Goal: Share content

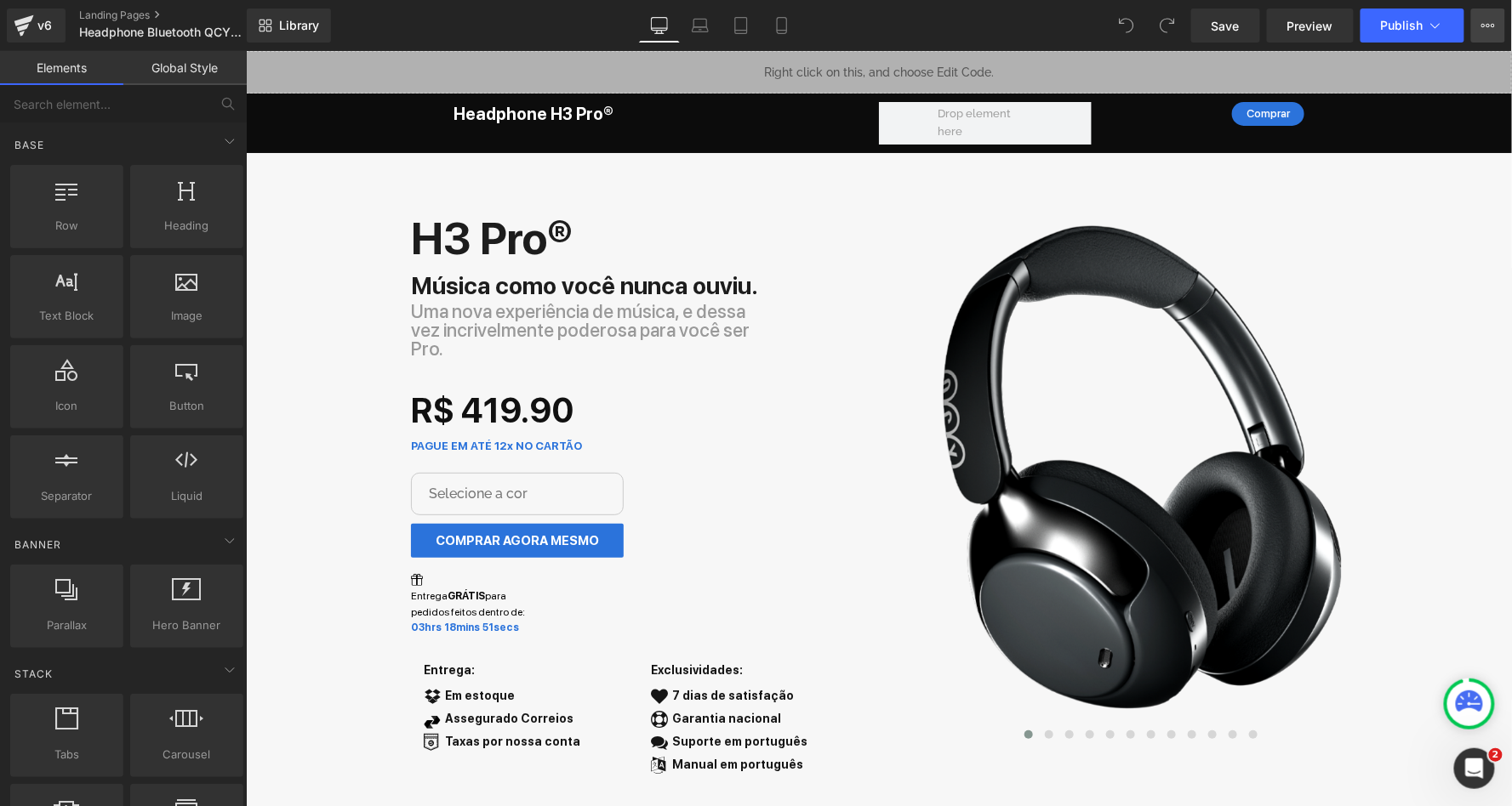
click at [1495, 38] on button "View Live Page View with current Template Save Template to Library Schedule Pub…" at bounding box center [1488, 26] width 34 height 34
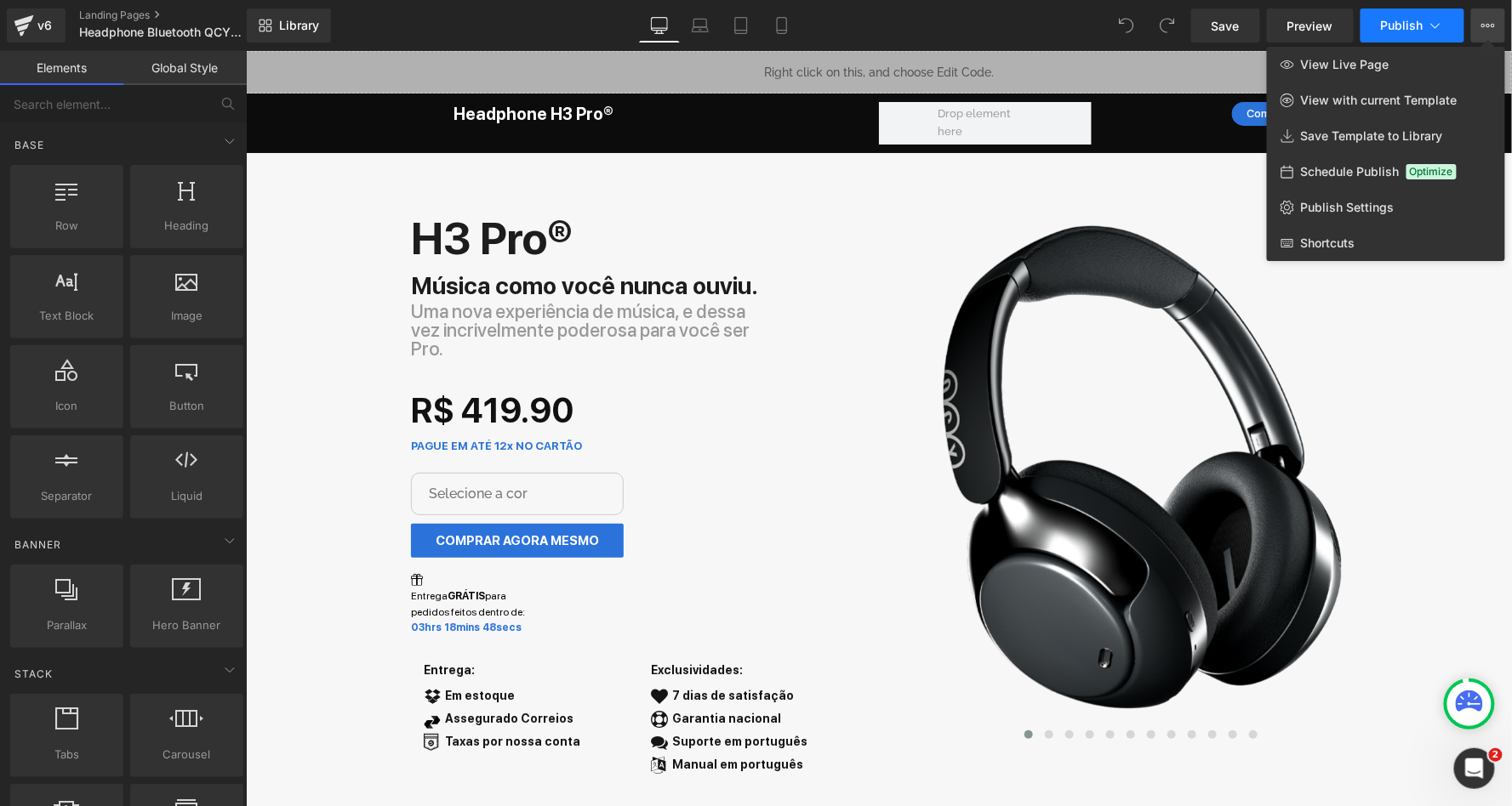
click at [1380, 26] on button "Publish" at bounding box center [1413, 26] width 103 height 34
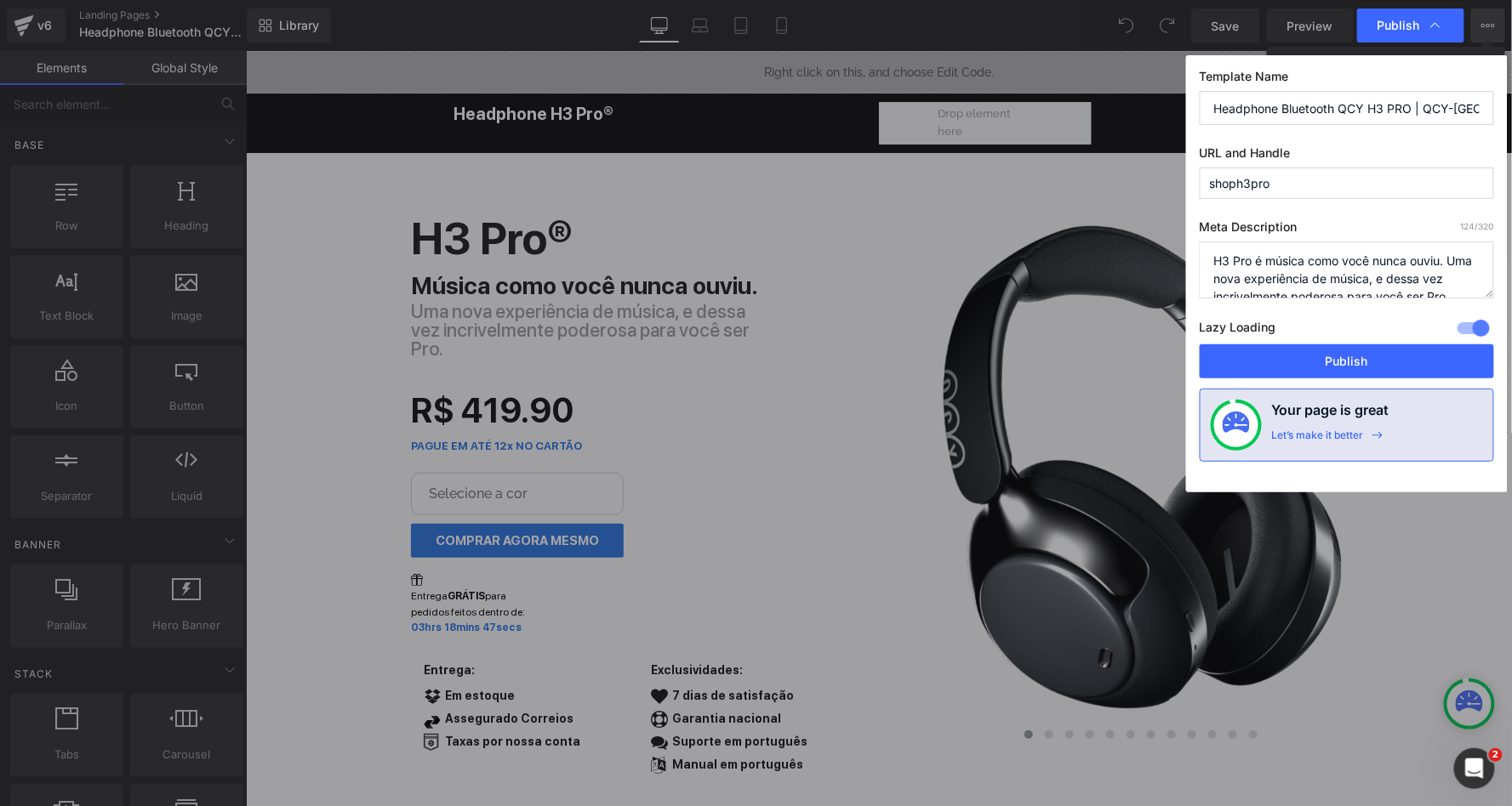
click at [1356, 99] on input "Headphone Bluetooth QCY H3 PRO | QCY-[GEOGRAPHIC_DATA]™ Loja Oficial" at bounding box center [1347, 108] width 294 height 34
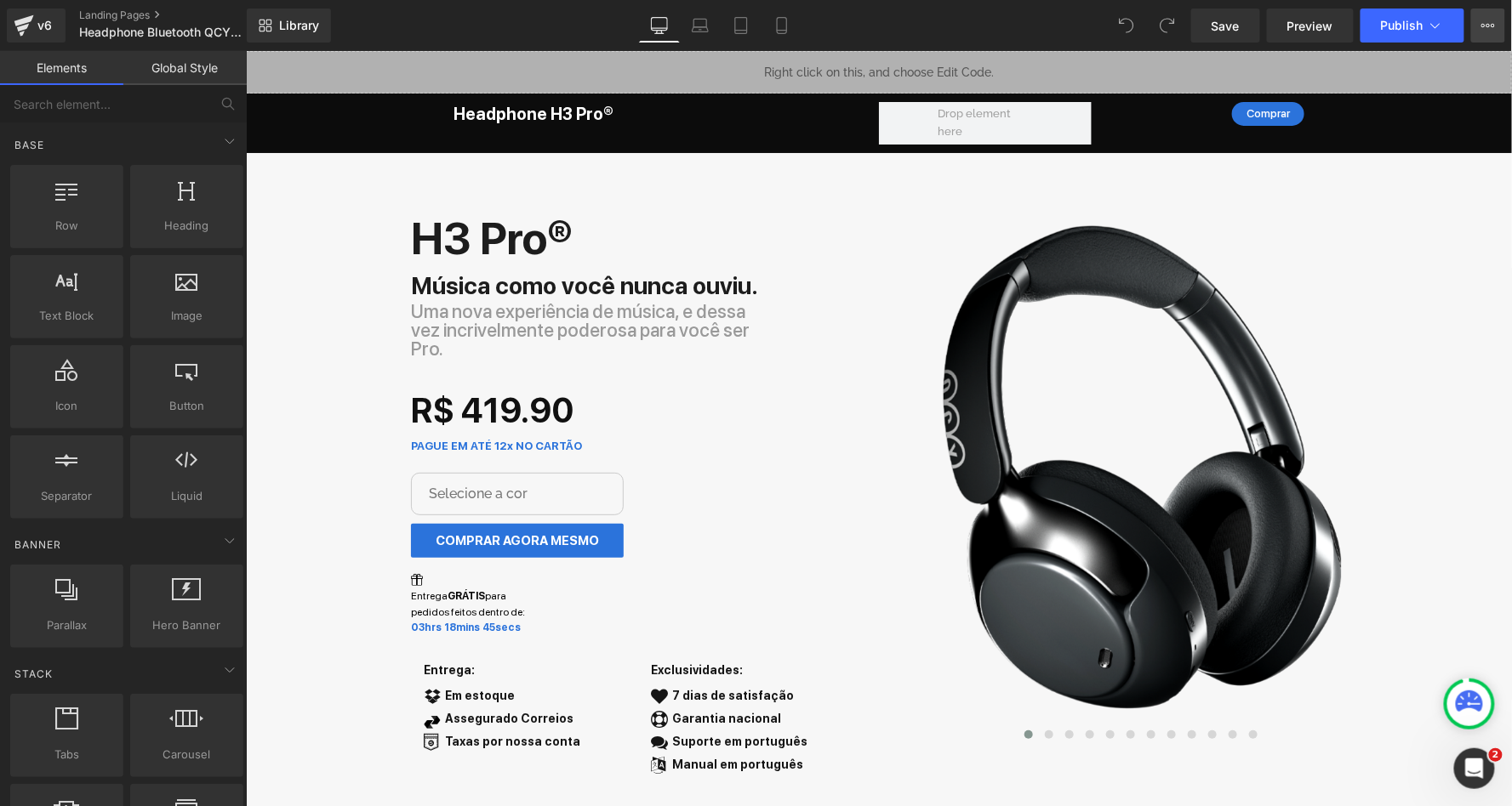
click at [1483, 32] on icon at bounding box center [1488, 26] width 14 height 14
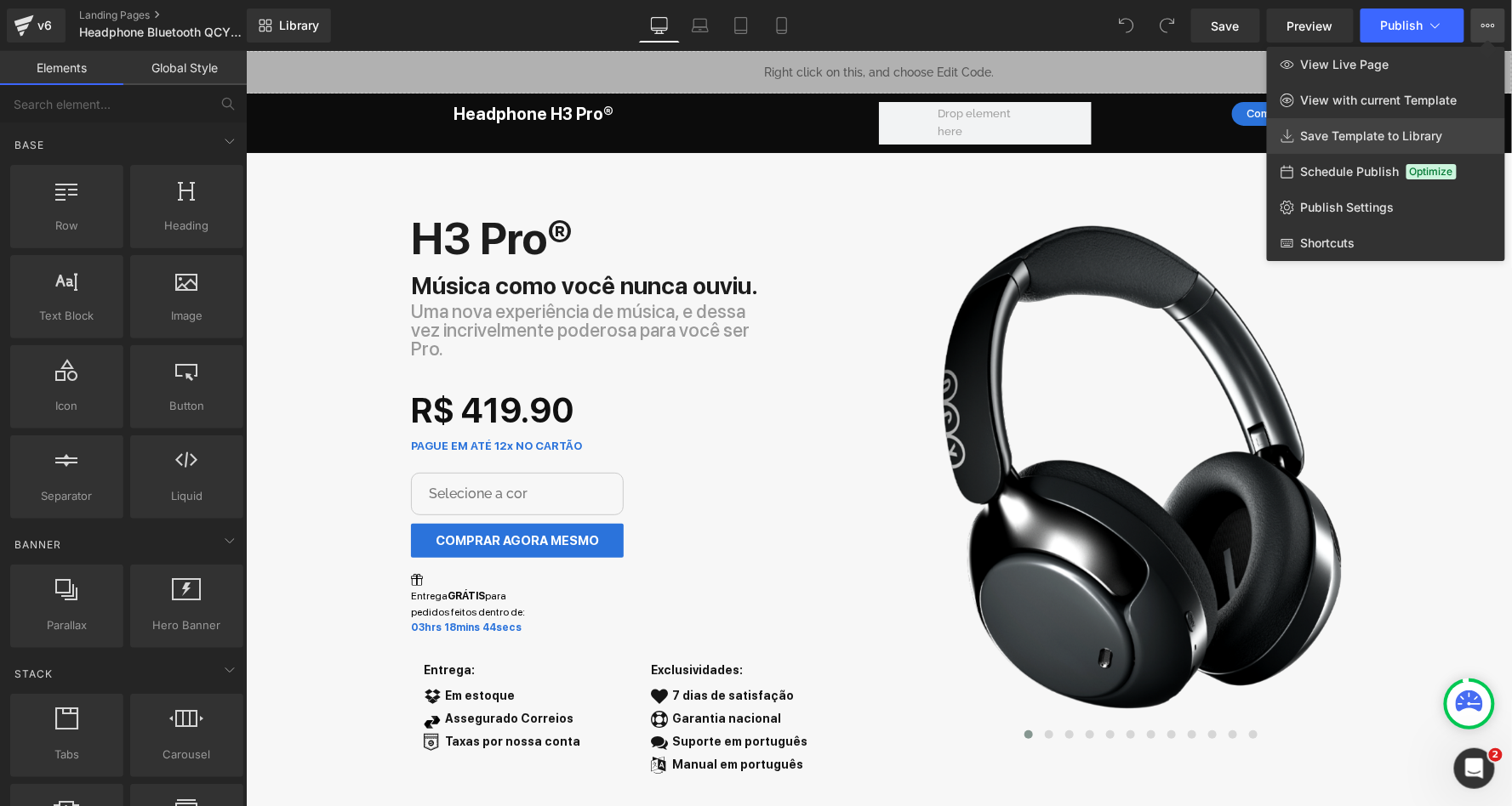
click at [1406, 131] on span "Save Template to Library" at bounding box center [1372, 135] width 142 height 15
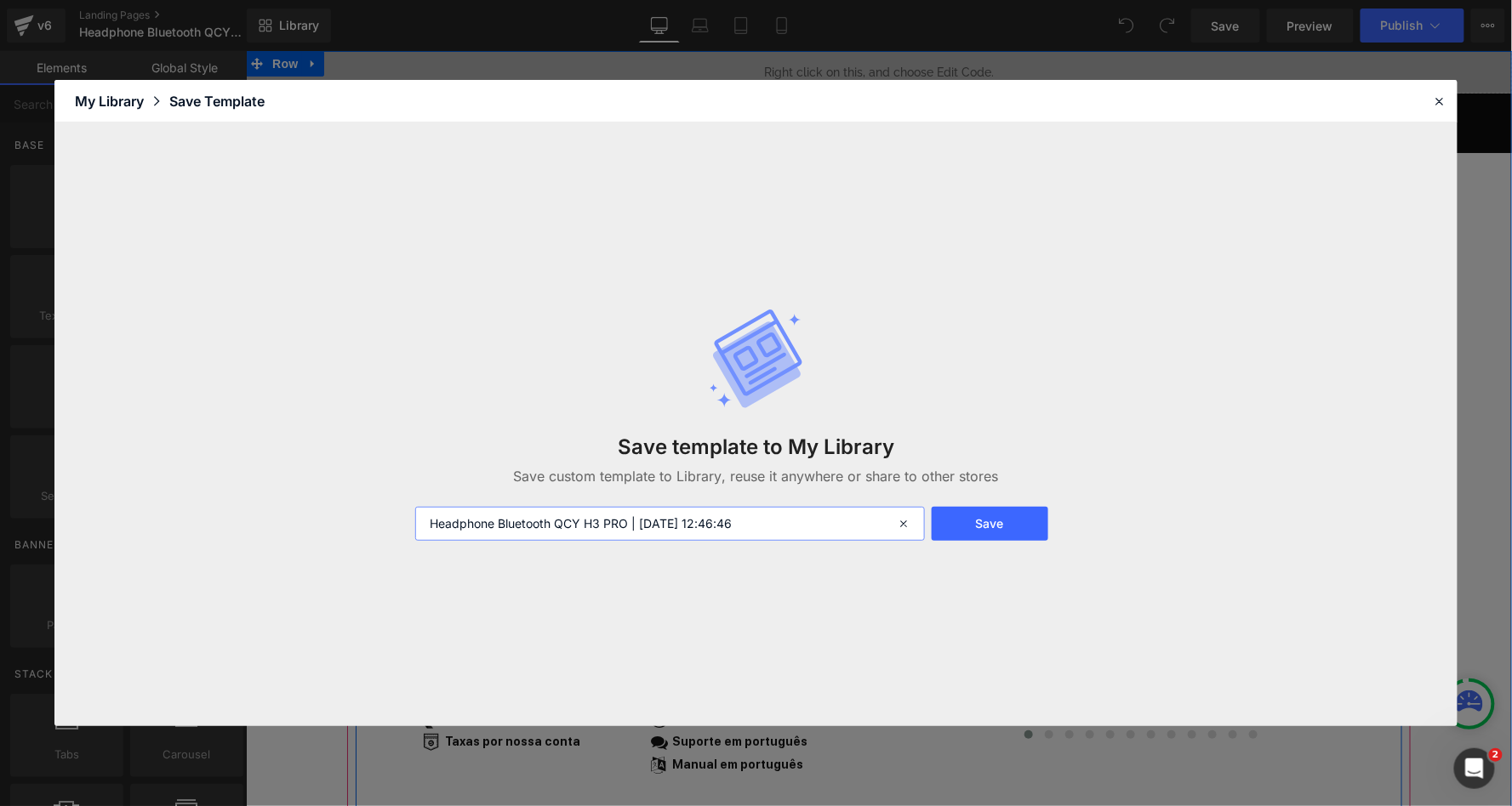
click at [785, 526] on input "Headphone Bluetooth QCY H3 PRO | 2025-09-28 12:46:46" at bounding box center [670, 524] width 509 height 34
paste input "QCY-BRASIL™ Loja Oficial"
type input "Headphone Bluetooth QCY H3 PRO | QCY-[GEOGRAPHIC_DATA]™ Loja Oficial"
click at [988, 520] on button "Save" at bounding box center [989, 524] width 116 height 34
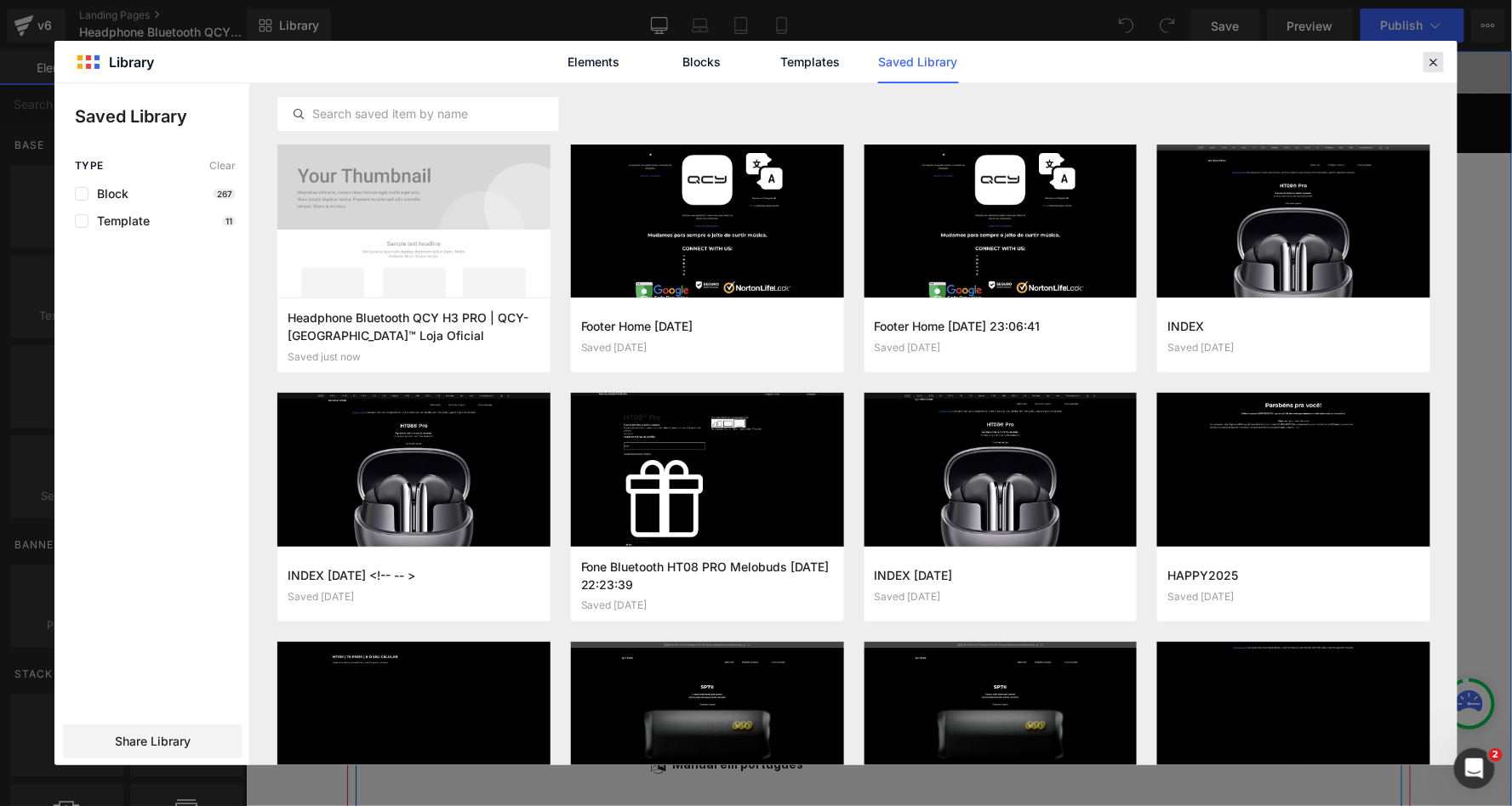
click at [1438, 64] on icon at bounding box center [1433, 62] width 15 height 15
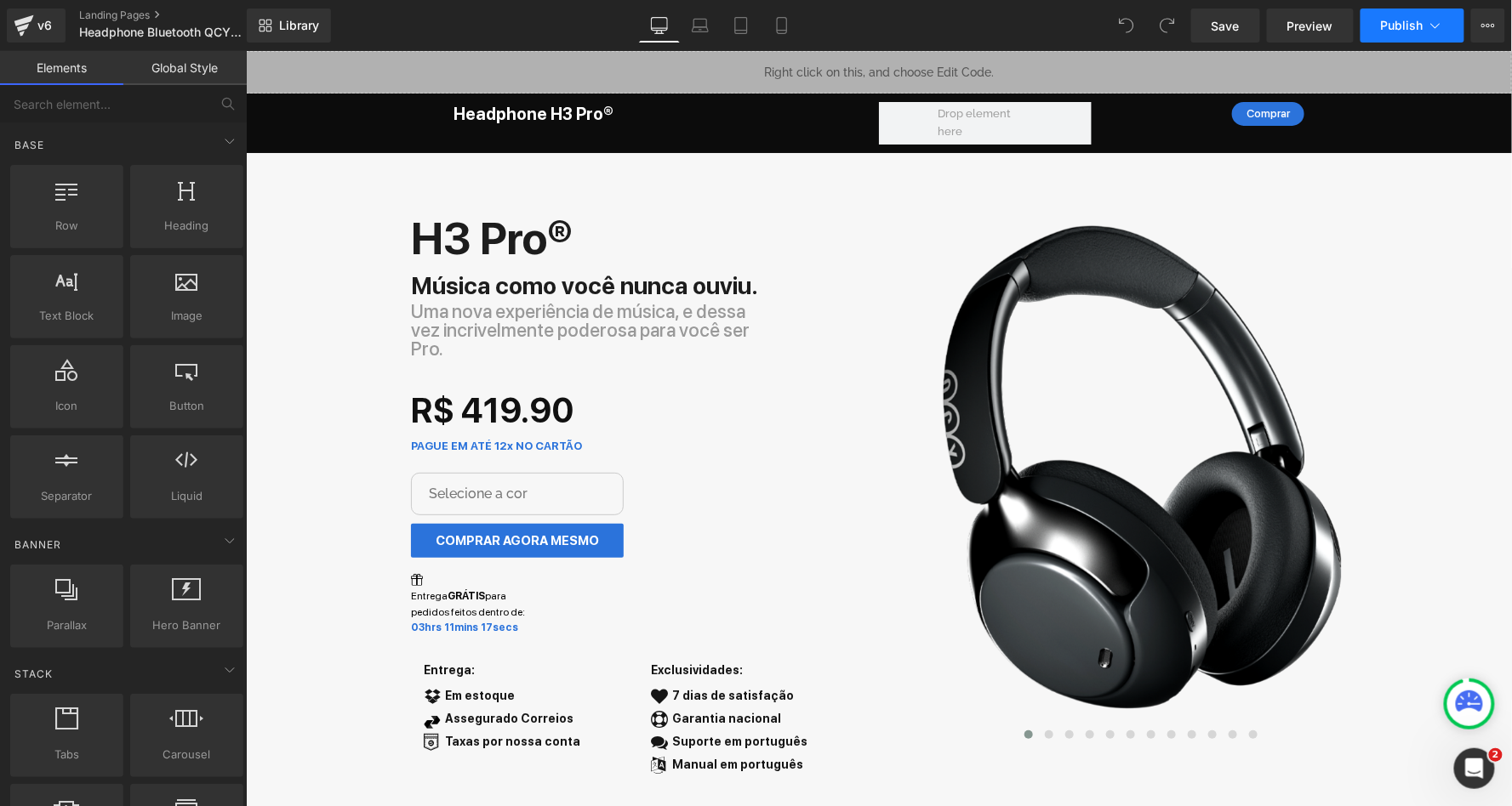
click at [1415, 31] on span "Publish" at bounding box center [1402, 26] width 43 height 14
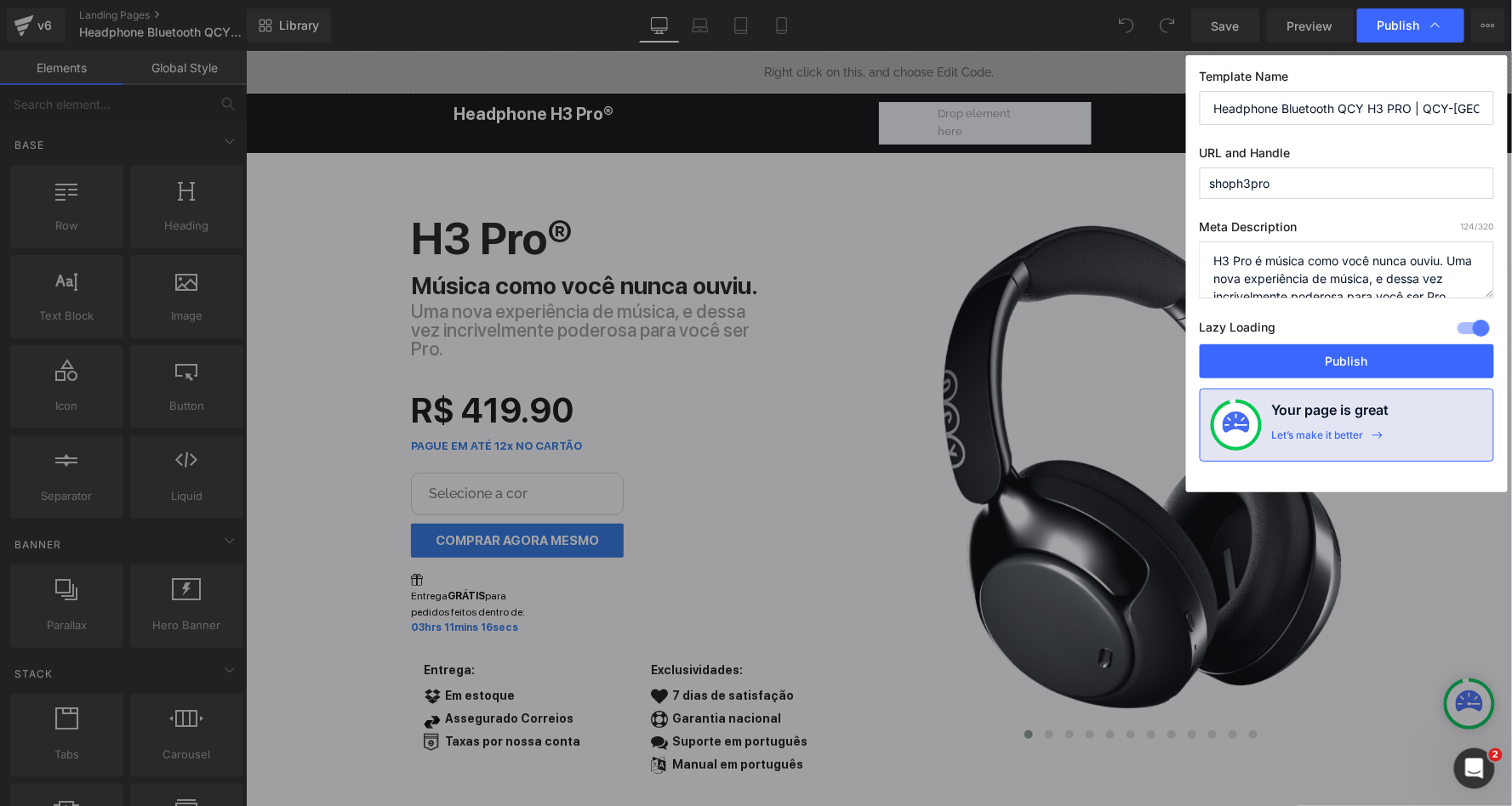
click at [1308, 286] on textarea "H3 Pro é música como você nunca ouviu. Uma nova experiência de música, e dessa …" at bounding box center [1347, 269] width 294 height 57
click at [1404, 111] on input "Headphone Bluetooth QCY H3 PRO | QCY-[GEOGRAPHIC_DATA]™ Loja Oficial" at bounding box center [1347, 108] width 294 height 34
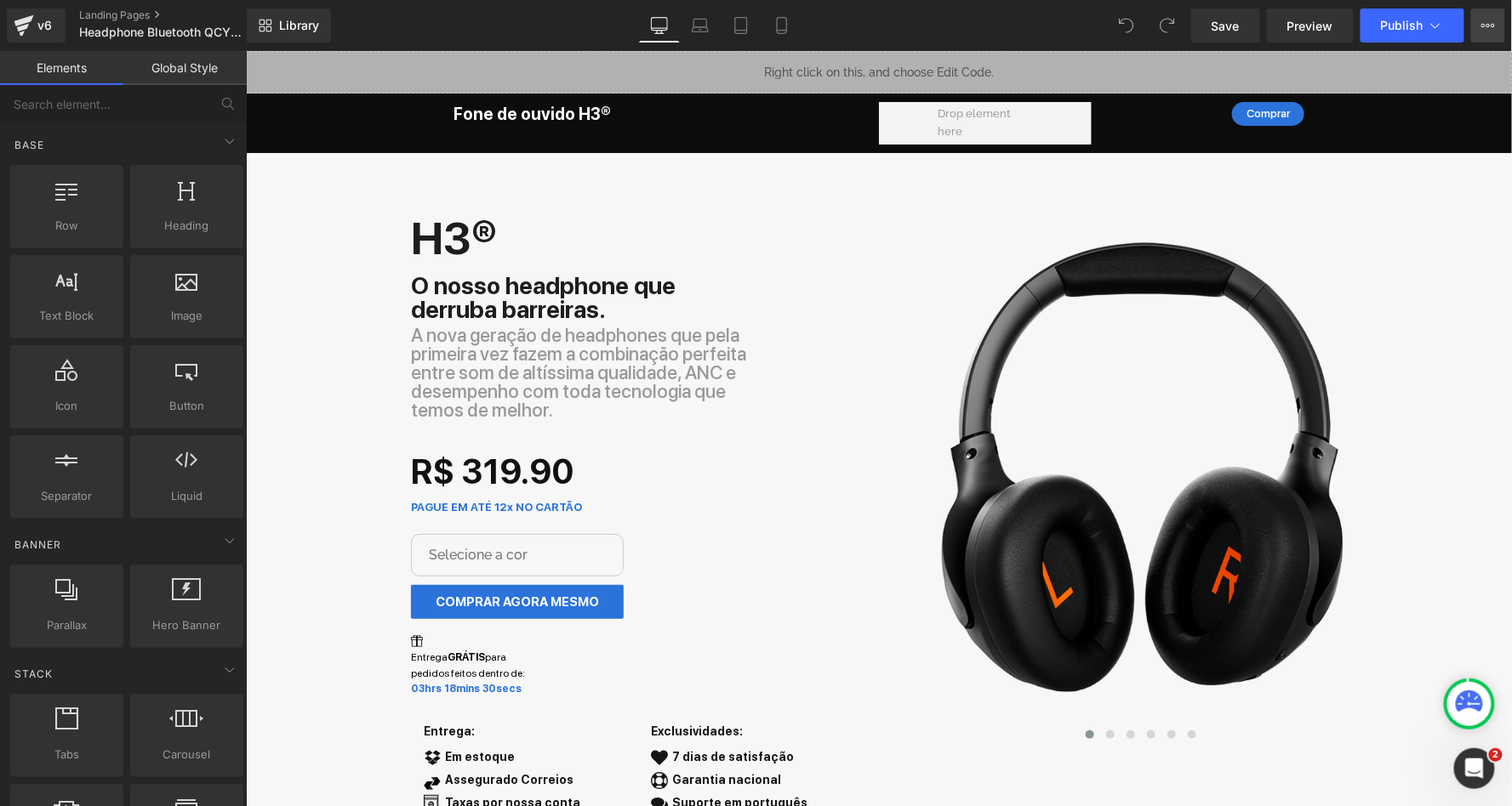
click at [1494, 27] on icon at bounding box center [1488, 26] width 14 height 14
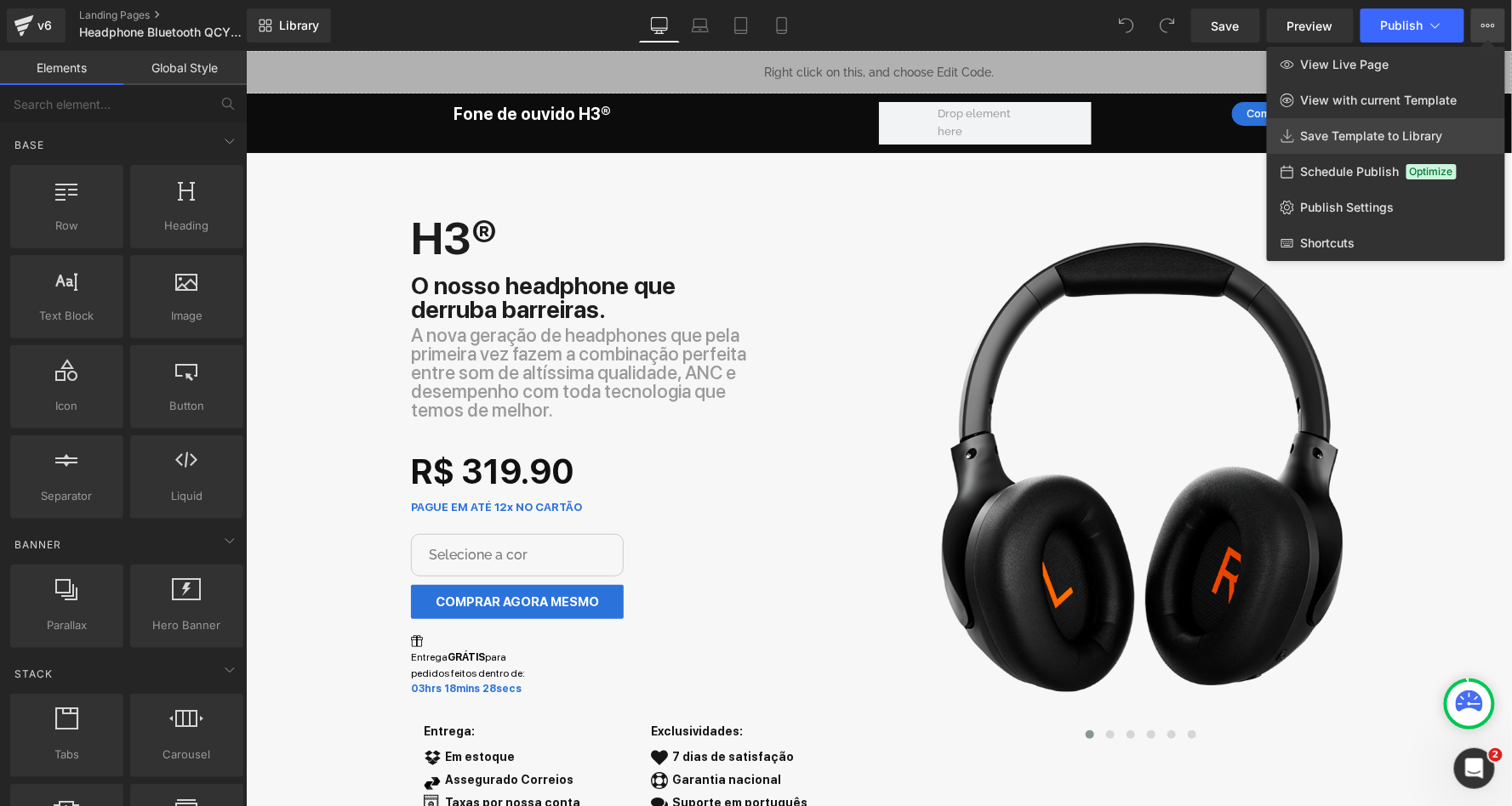
click at [1339, 137] on span "Save Template to Library" at bounding box center [1372, 135] width 142 height 15
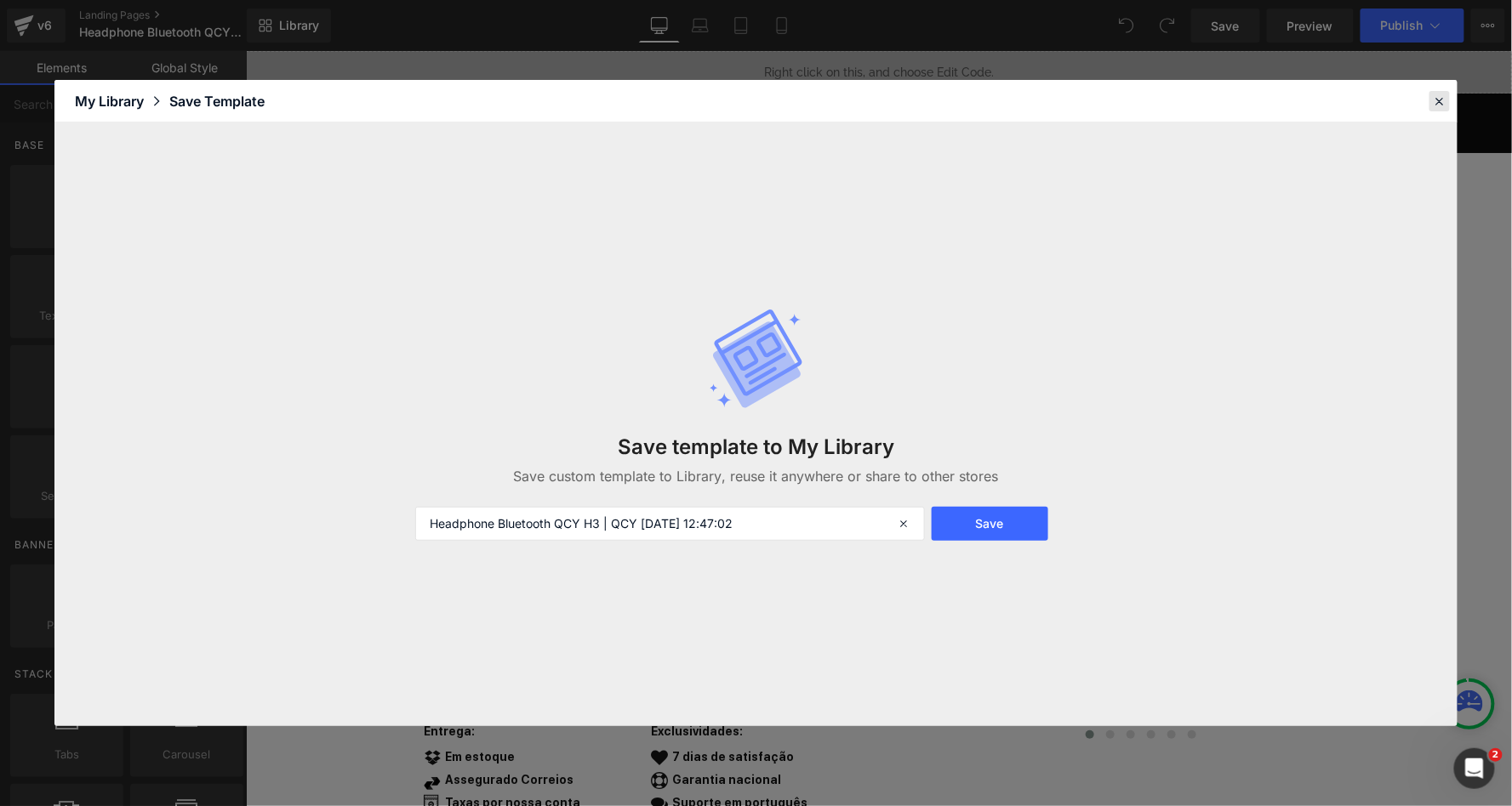
click at [1449, 95] on div at bounding box center [1439, 101] width 21 height 21
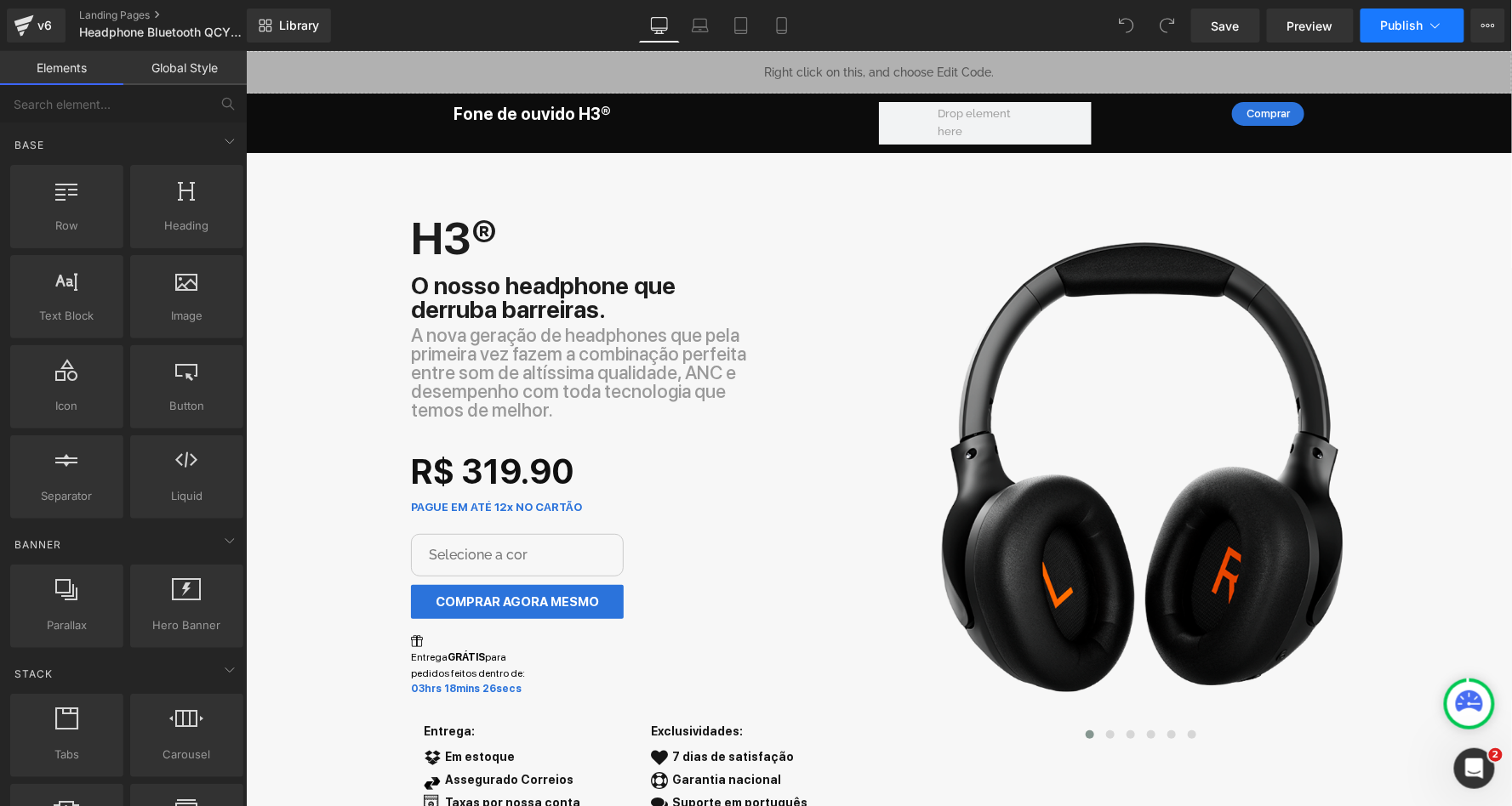
click at [1433, 31] on icon at bounding box center [1435, 25] width 17 height 17
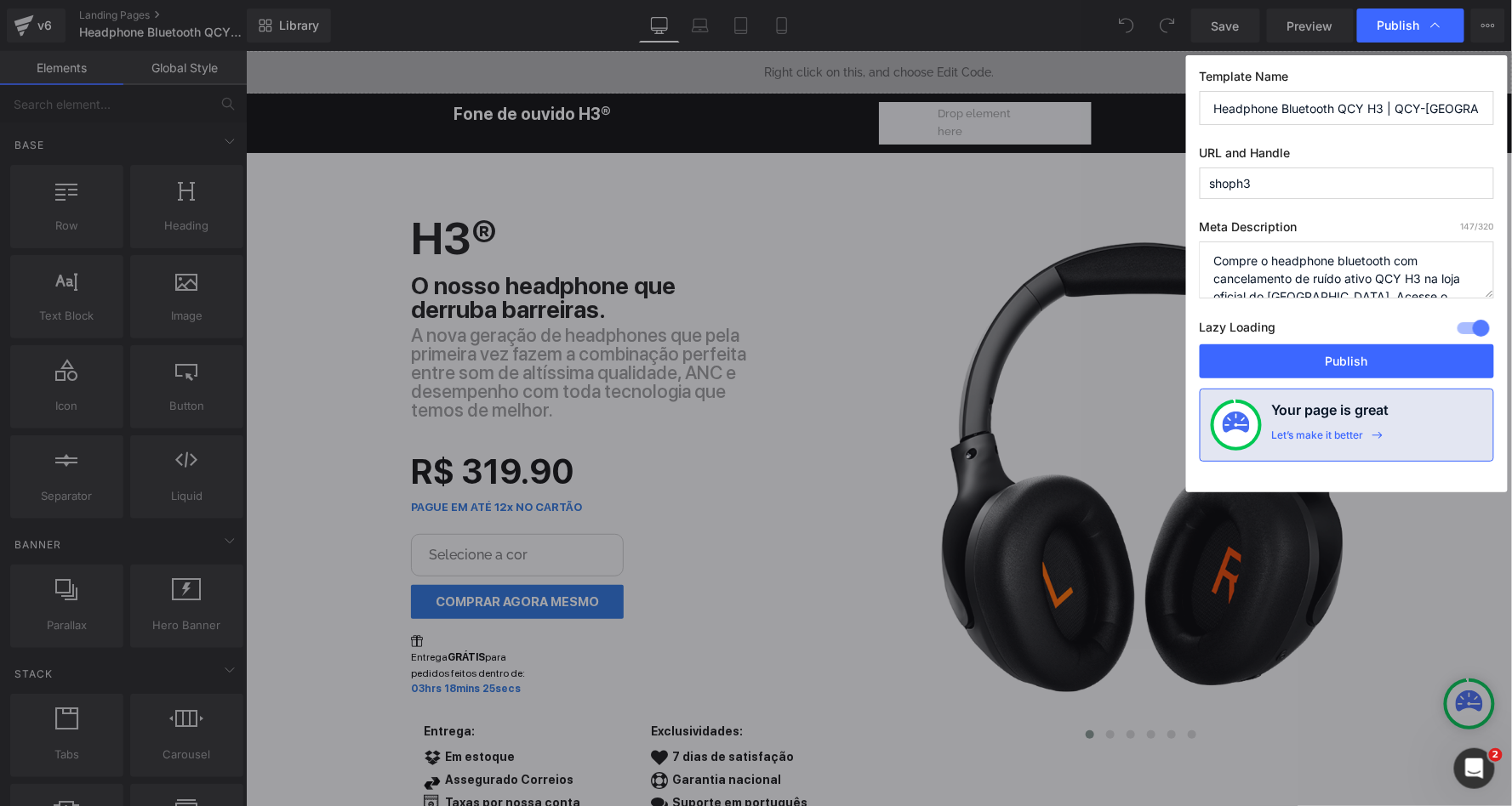
click at [1359, 103] on input "Headphone Bluetooth QCY H3 | QCY-[GEOGRAPHIC_DATA]™ Loja Oficial" at bounding box center [1347, 108] width 294 height 34
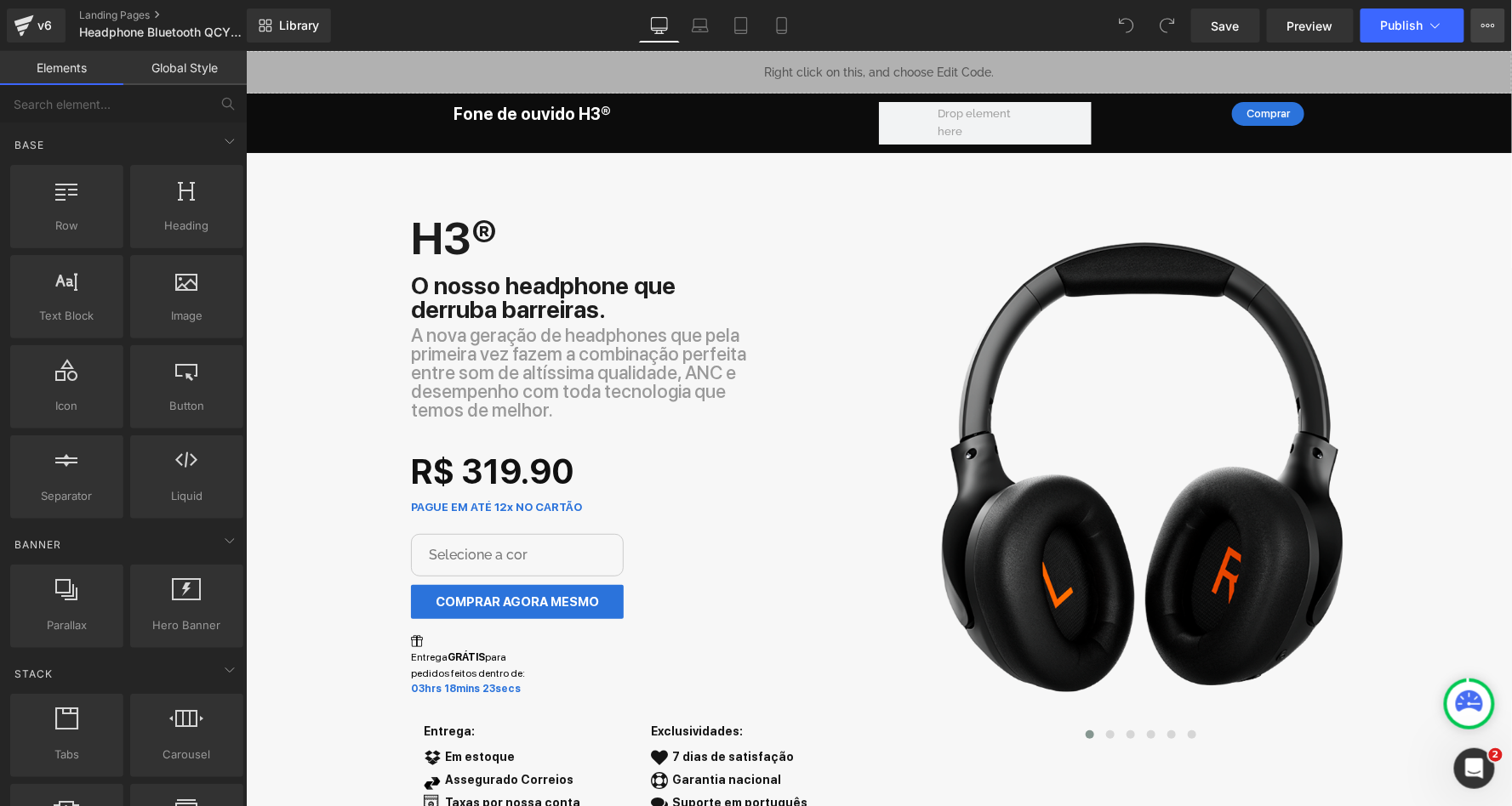
click at [1487, 21] on icon at bounding box center [1488, 26] width 14 height 14
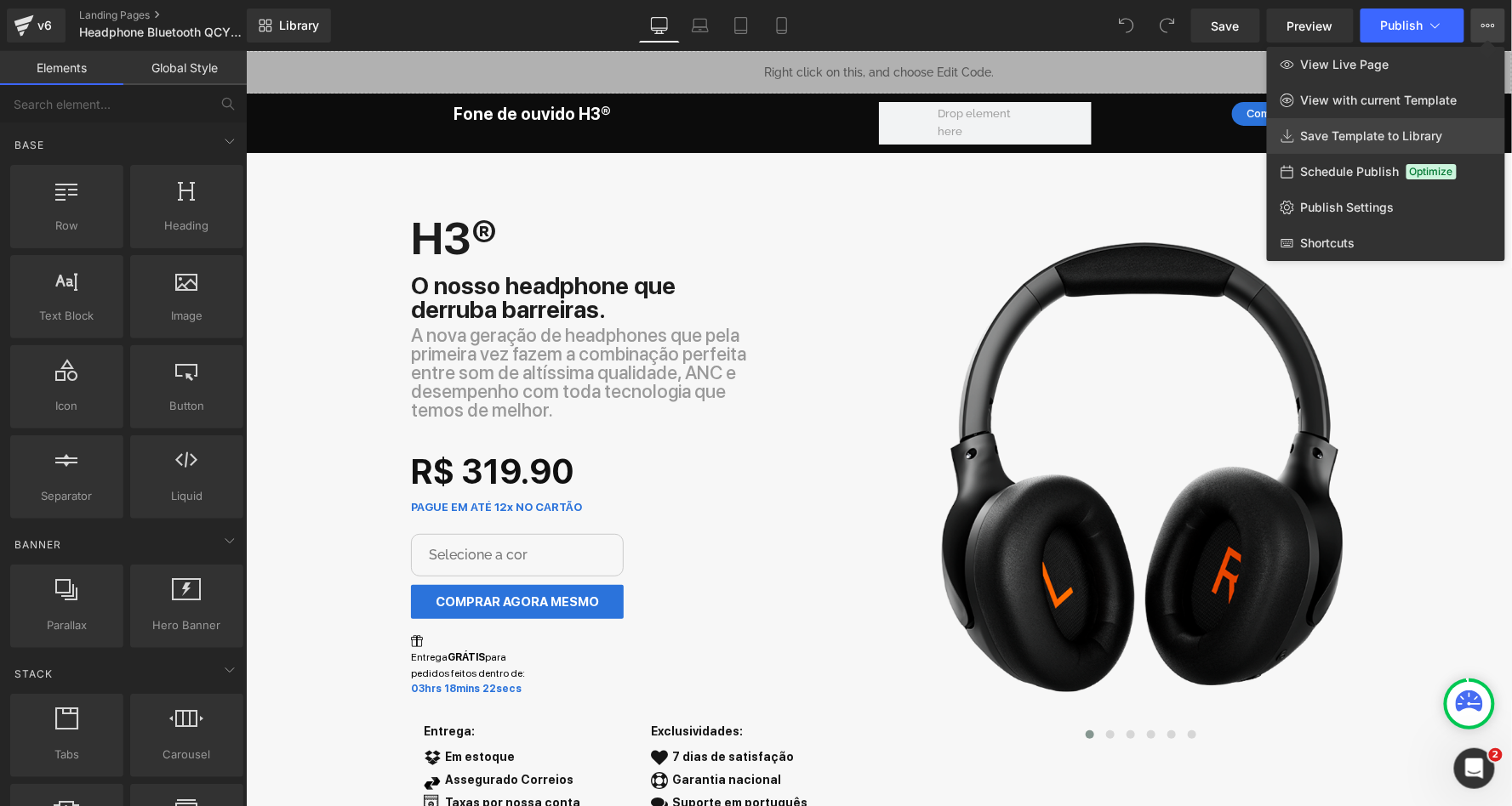
click at [1357, 125] on link "Save Template to Library" at bounding box center [1387, 136] width 239 height 36
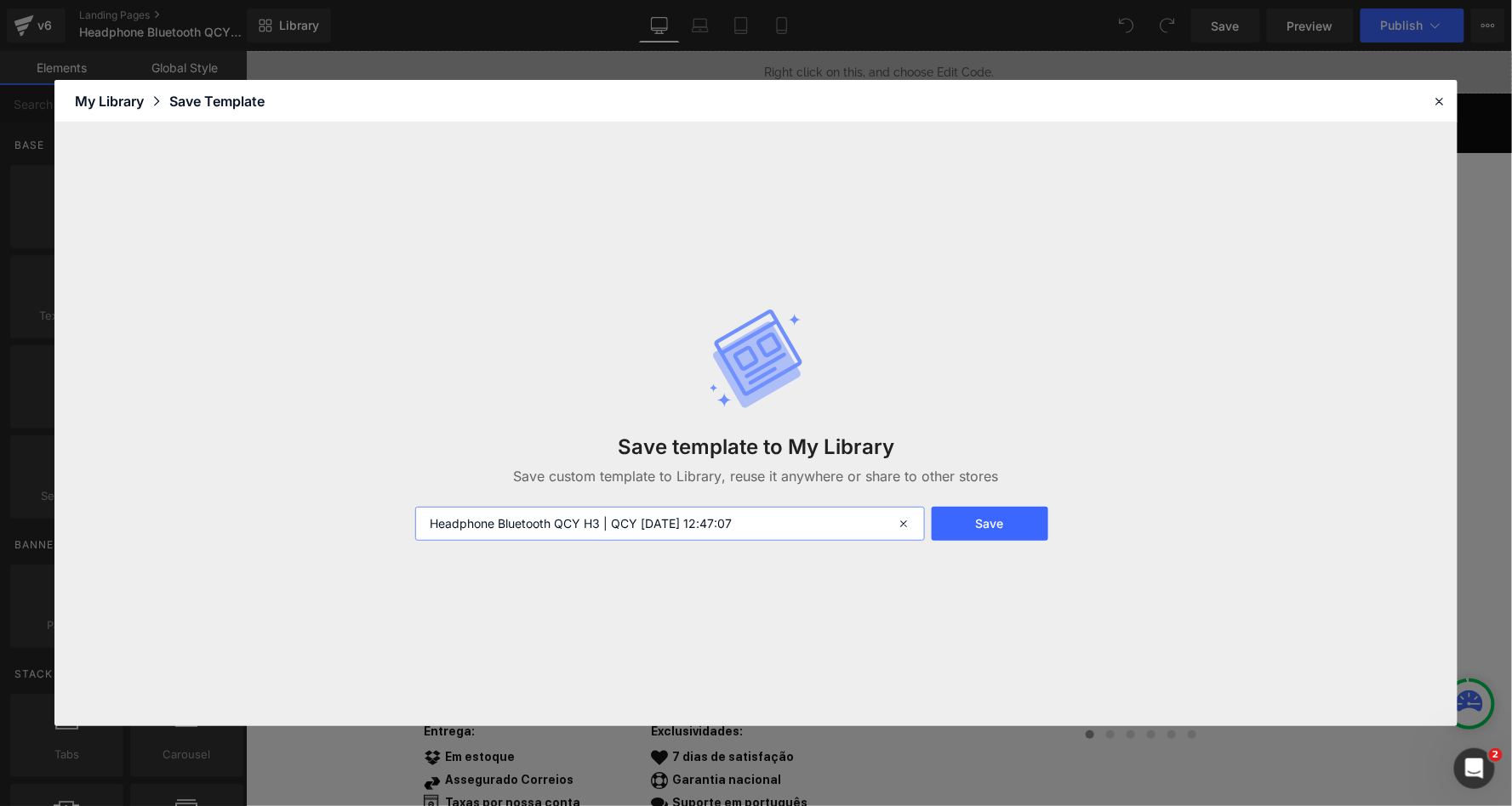
click at [724, 525] on input "Headphone Bluetooth QCY H3 | QCY [DATE] 12:47:07" at bounding box center [670, 524] width 509 height 34
paste input "-[GEOGRAPHIC_DATA]™ Loja Oficial"
type input "Headphone Bluetooth QCY H3 | QCY-[GEOGRAPHIC_DATA]™ Loja Oficial"
click at [1005, 524] on button "Save" at bounding box center [989, 524] width 116 height 34
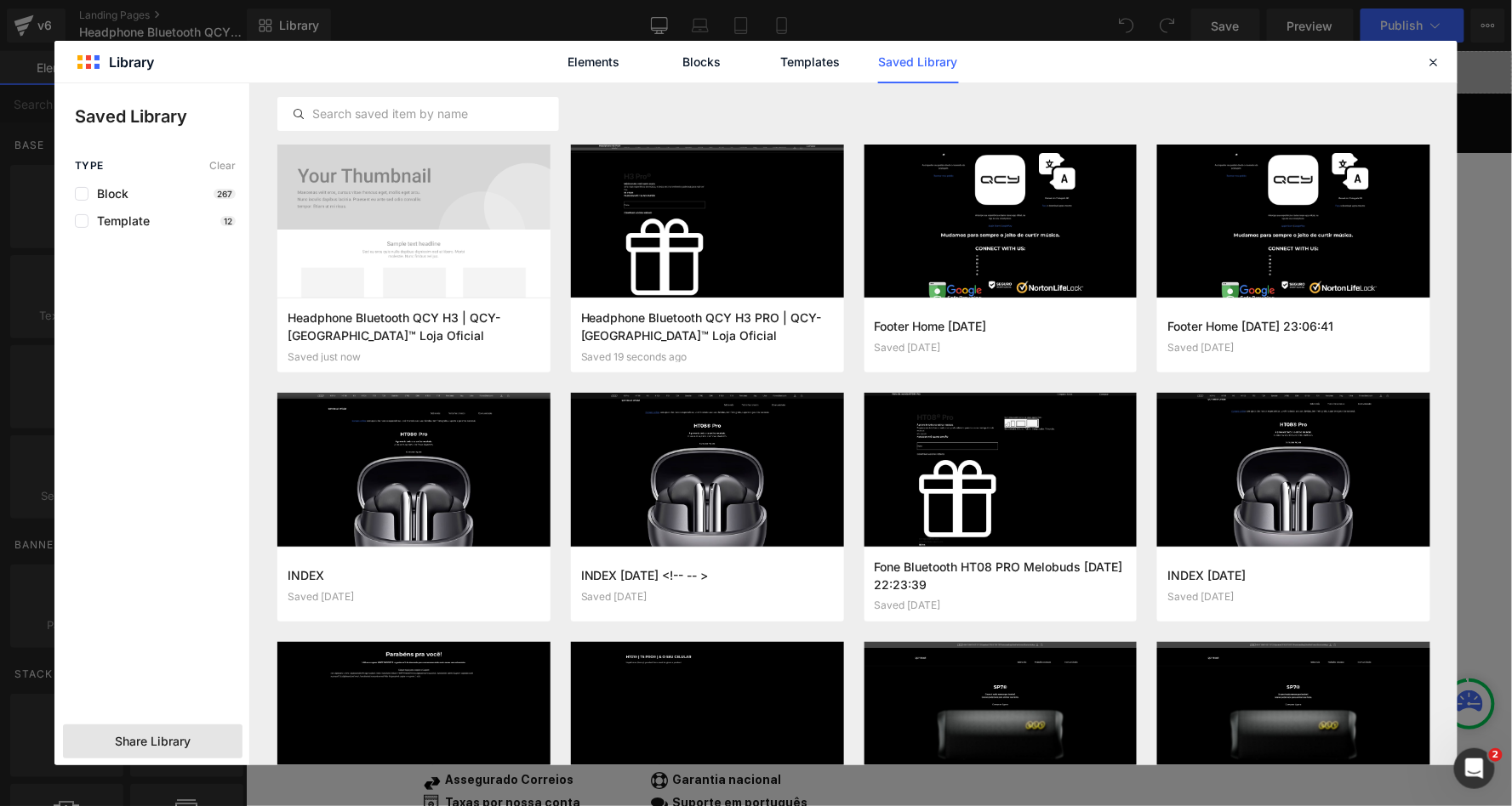
click at [163, 746] on span "Share Library" at bounding box center [153, 741] width 76 height 17
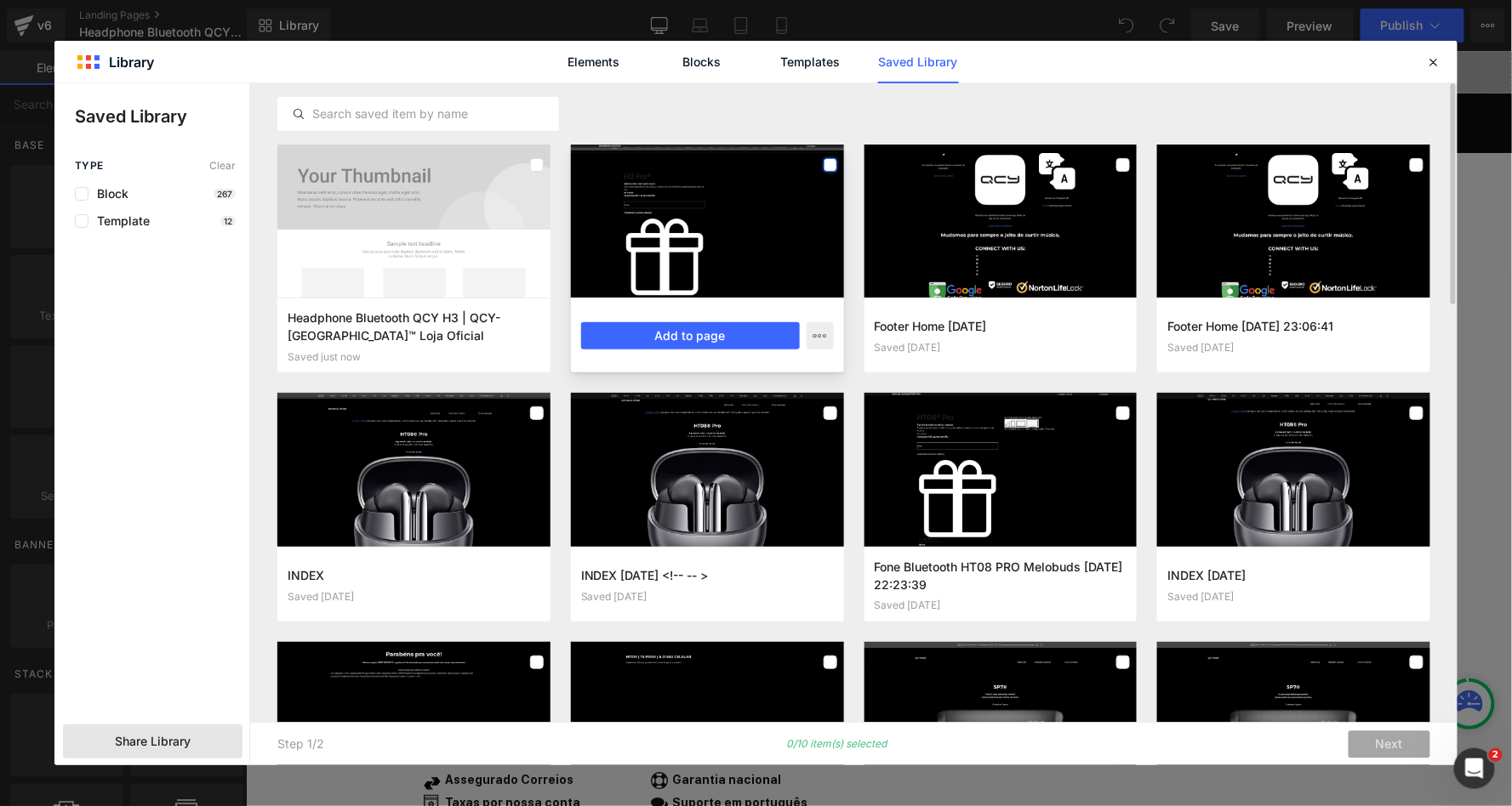
click at [832, 163] on label at bounding box center [831, 165] width 14 height 14
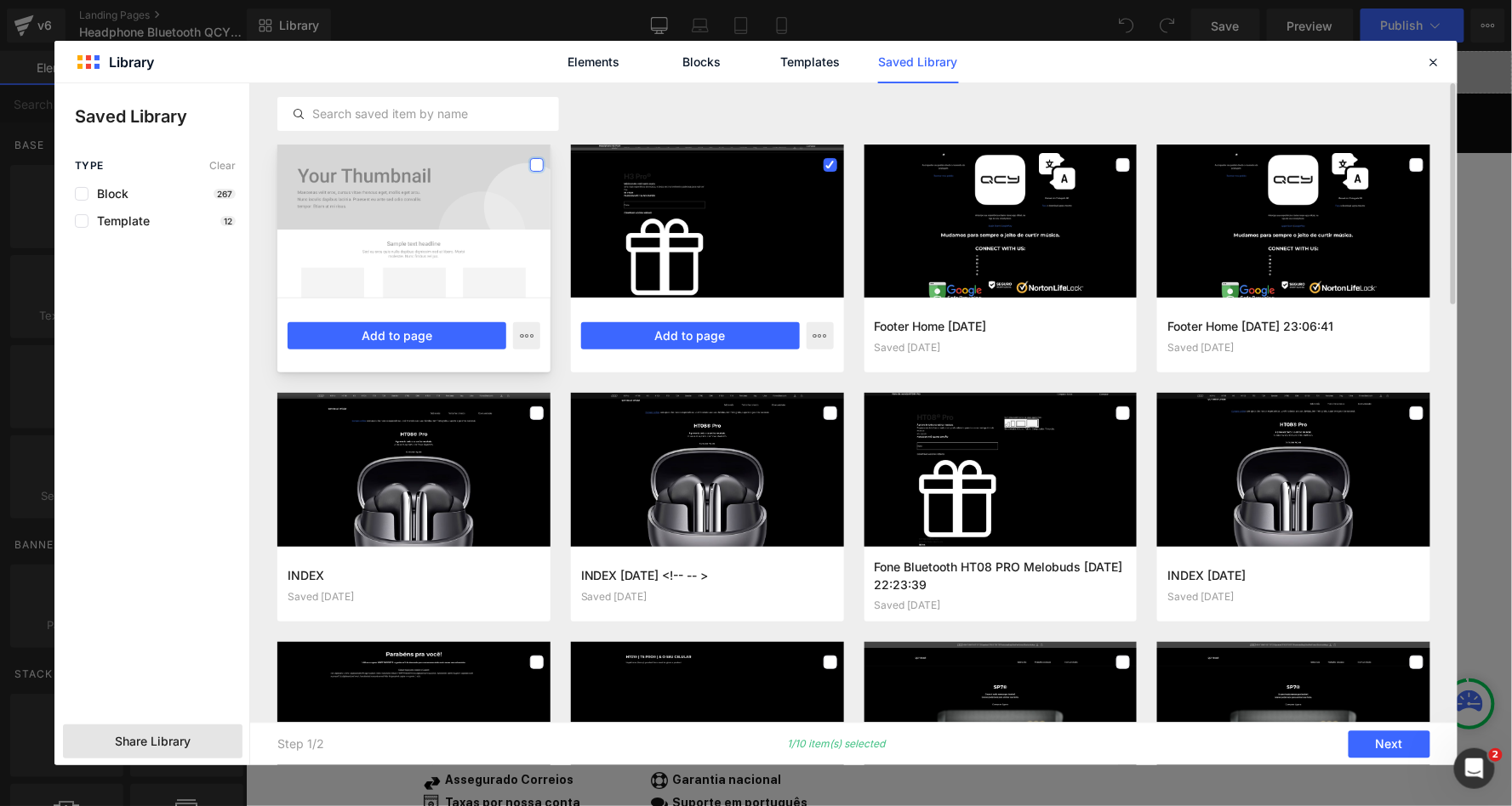
click at [538, 165] on label at bounding box center [537, 165] width 14 height 14
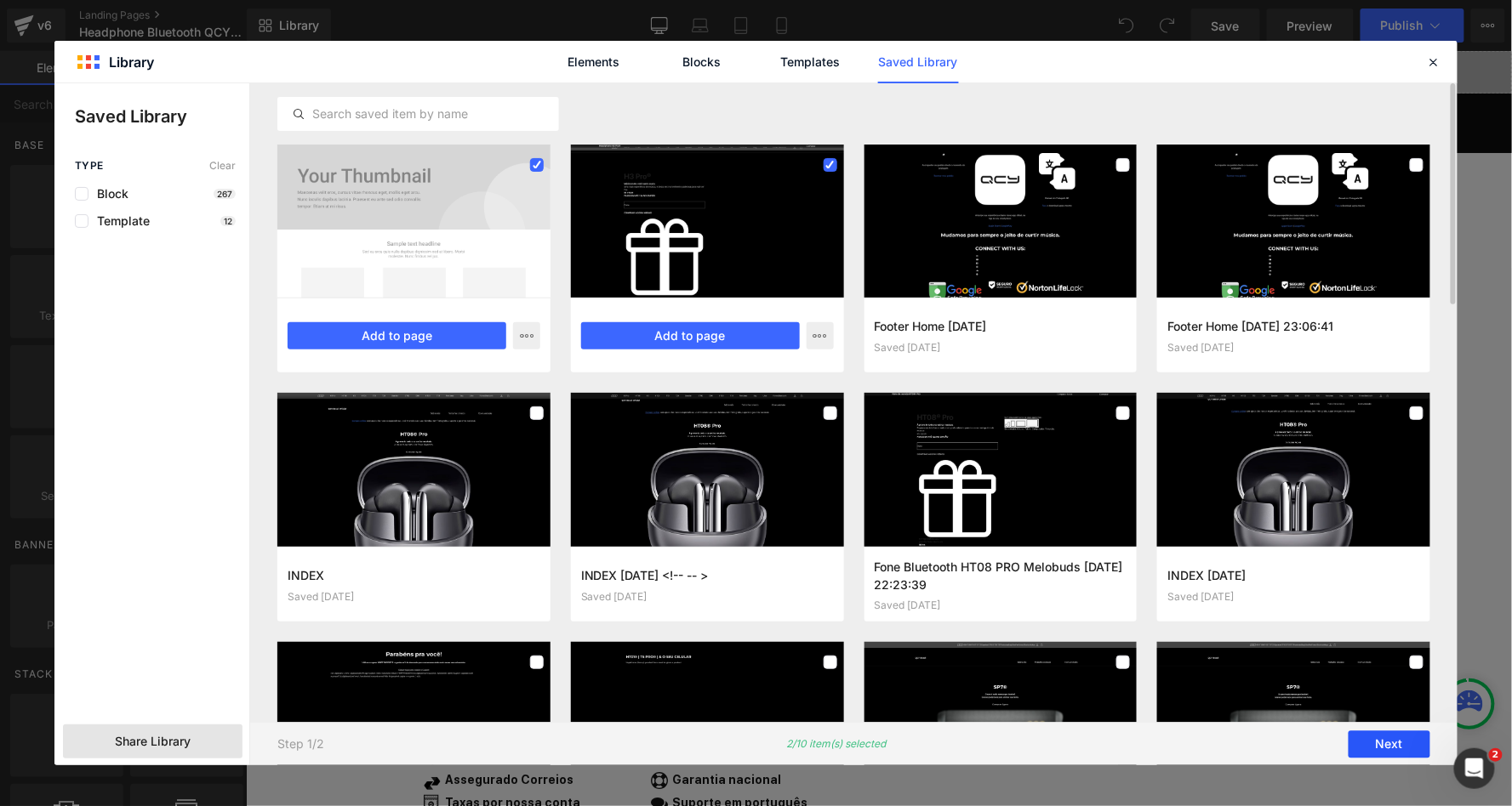
click at [1404, 741] on button "Next" at bounding box center [1390, 744] width 82 height 27
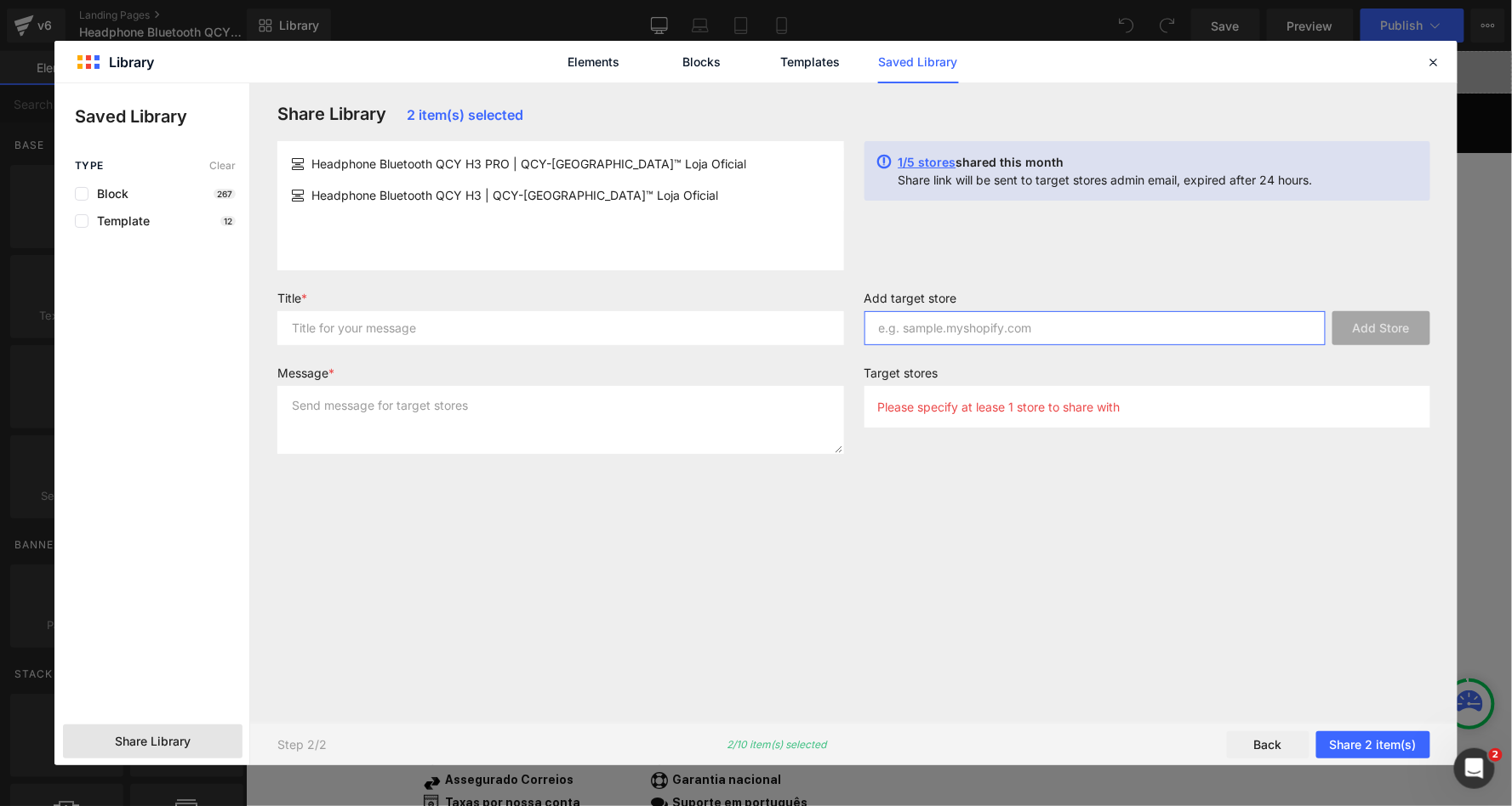
click at [1013, 316] on input "text" at bounding box center [1095, 328] width 462 height 34
paste input "uwa1bp-2h"
type input "uwa1bp-2h"
click at [1403, 327] on button "Add Store" at bounding box center [1381, 328] width 97 height 34
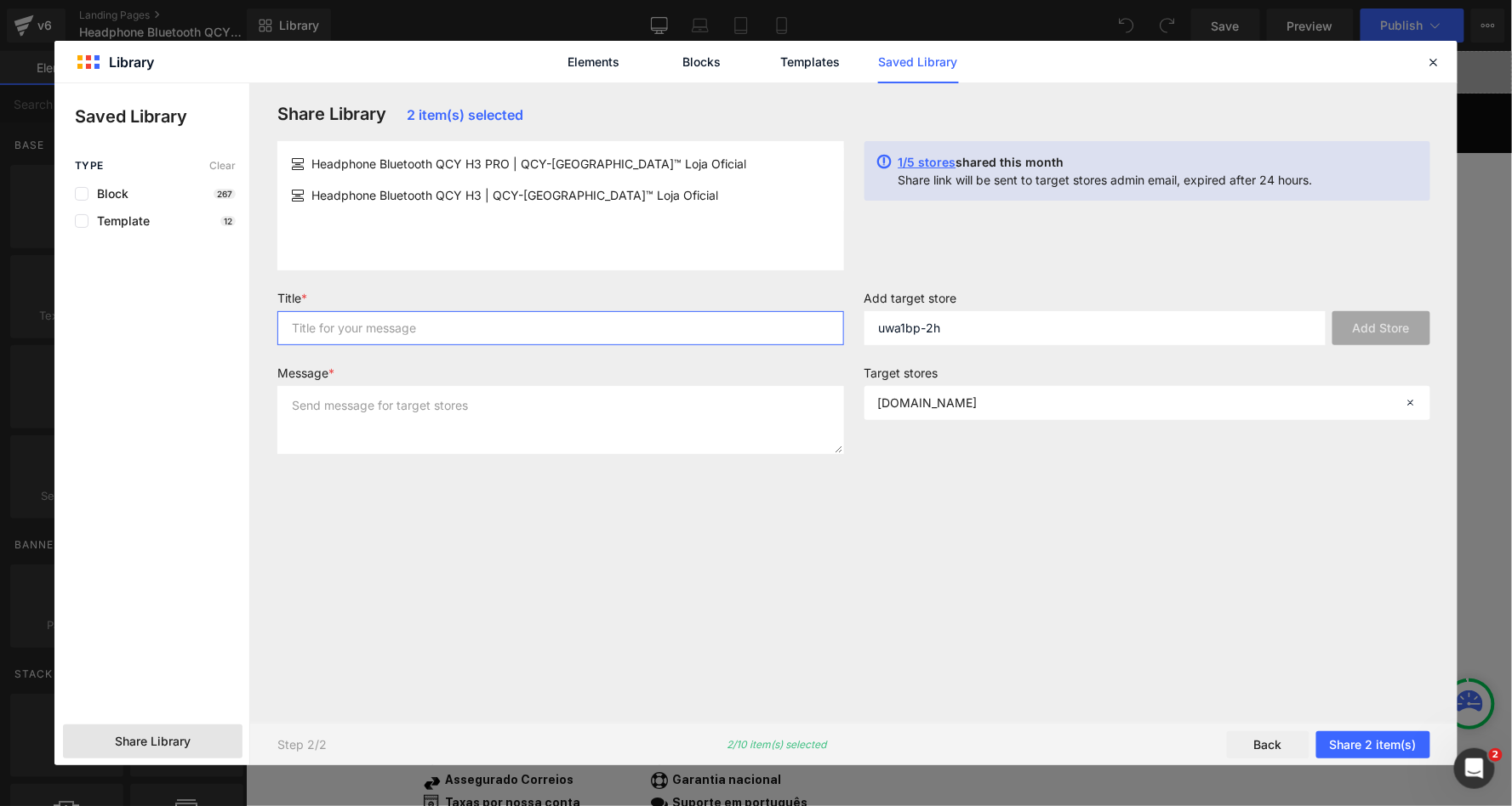
click at [572, 330] on input "text" at bounding box center [561, 328] width 567 height 34
type input "los"
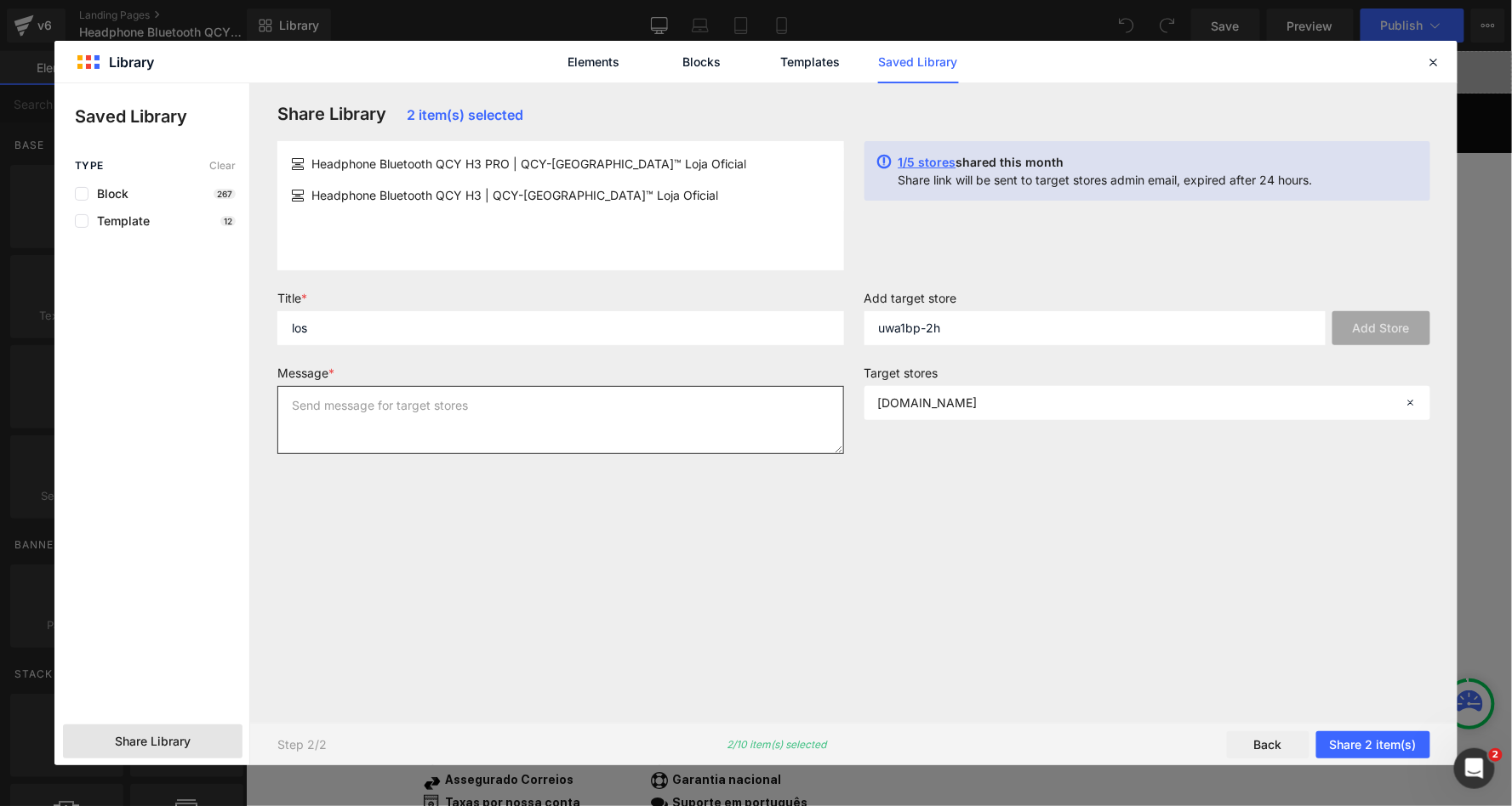
drag, startPoint x: 544, startPoint y: 399, endPoint x: 537, endPoint y: 410, distance: 13.0
click at [537, 410] on textarea at bounding box center [561, 420] width 567 height 68
type textarea "p"
type textarea "lps"
click at [884, 529] on div "Share Library 2 item(s) selected Headphone Bluetooth QCY H3 PRO | QCY-[GEOGRAPH…" at bounding box center [854, 403] width 1173 height 599
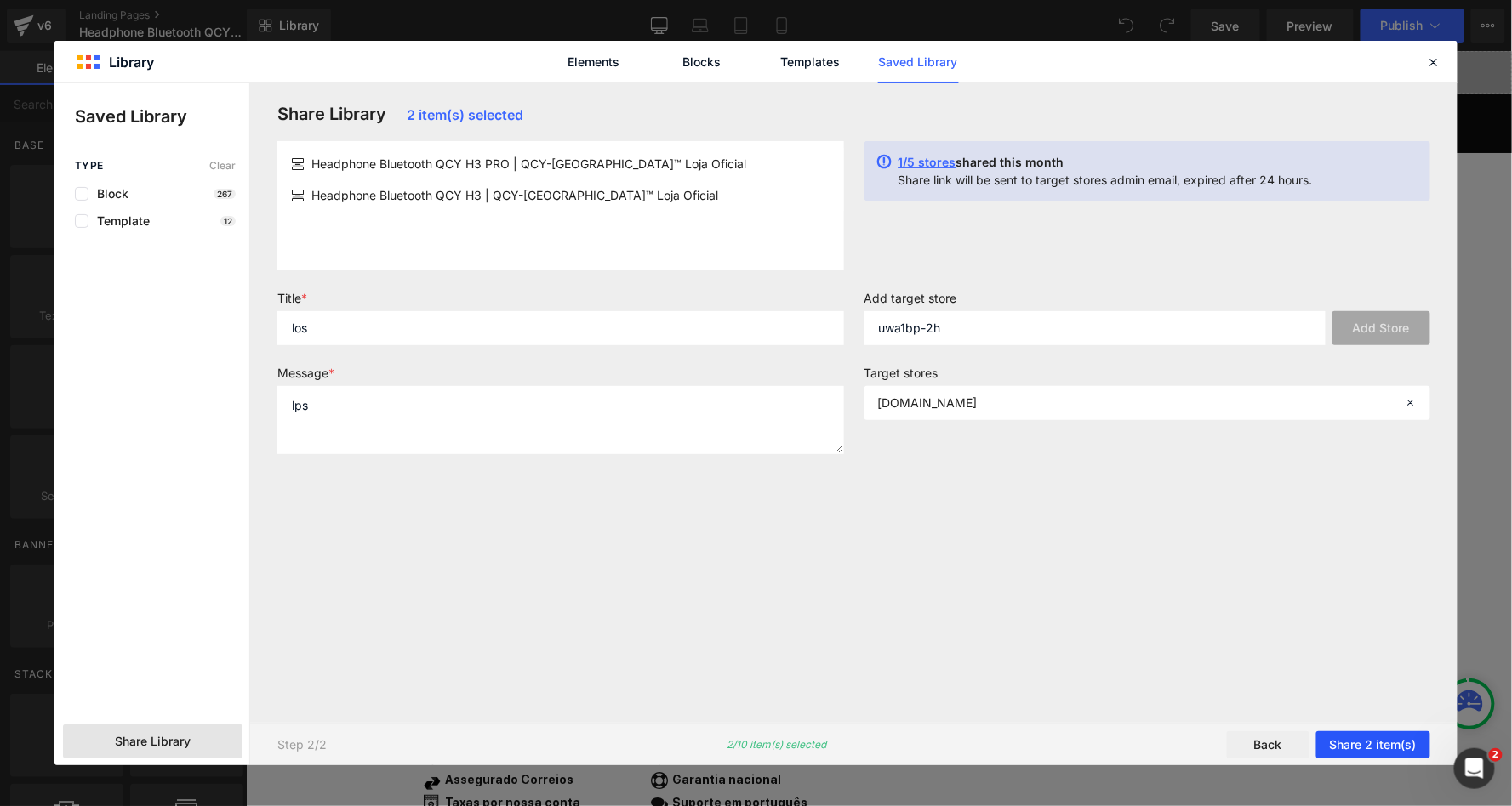
click at [1350, 741] on button "Share 2 item(s)" at bounding box center [1373, 744] width 114 height 27
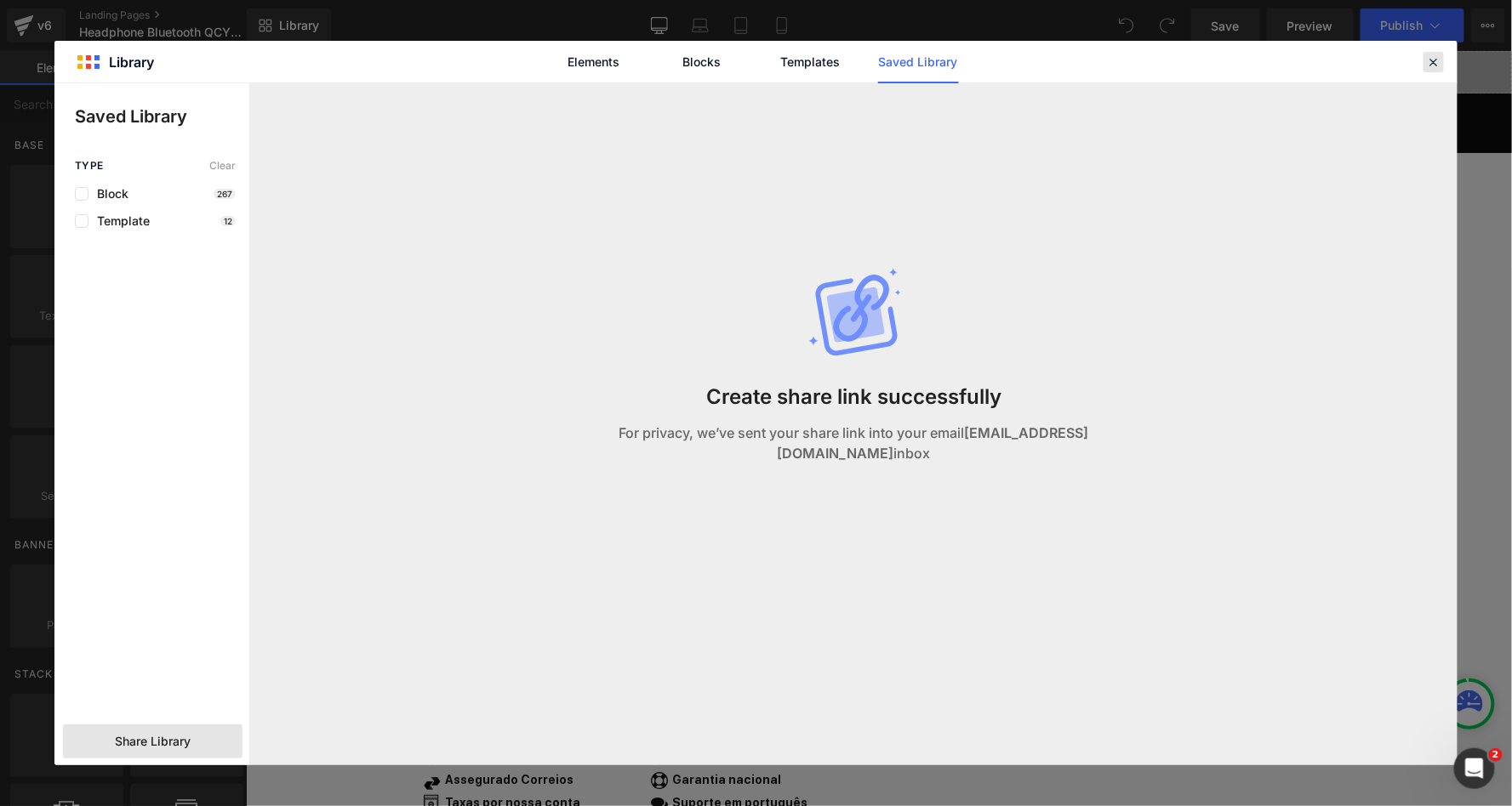
click at [1438, 58] on icon at bounding box center [1433, 62] width 15 height 15
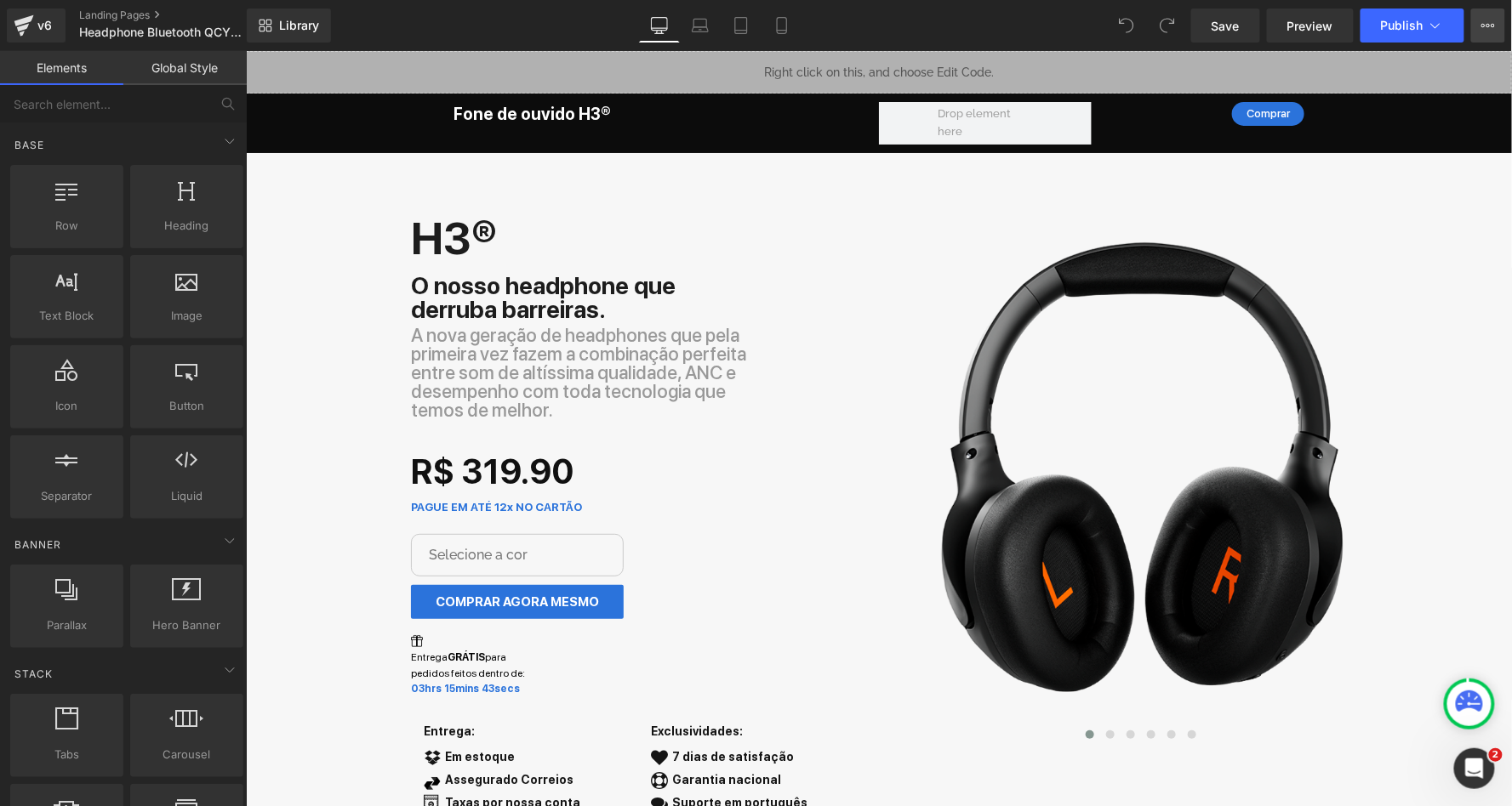
click at [1494, 26] on icon at bounding box center [1494, 25] width 4 height 3
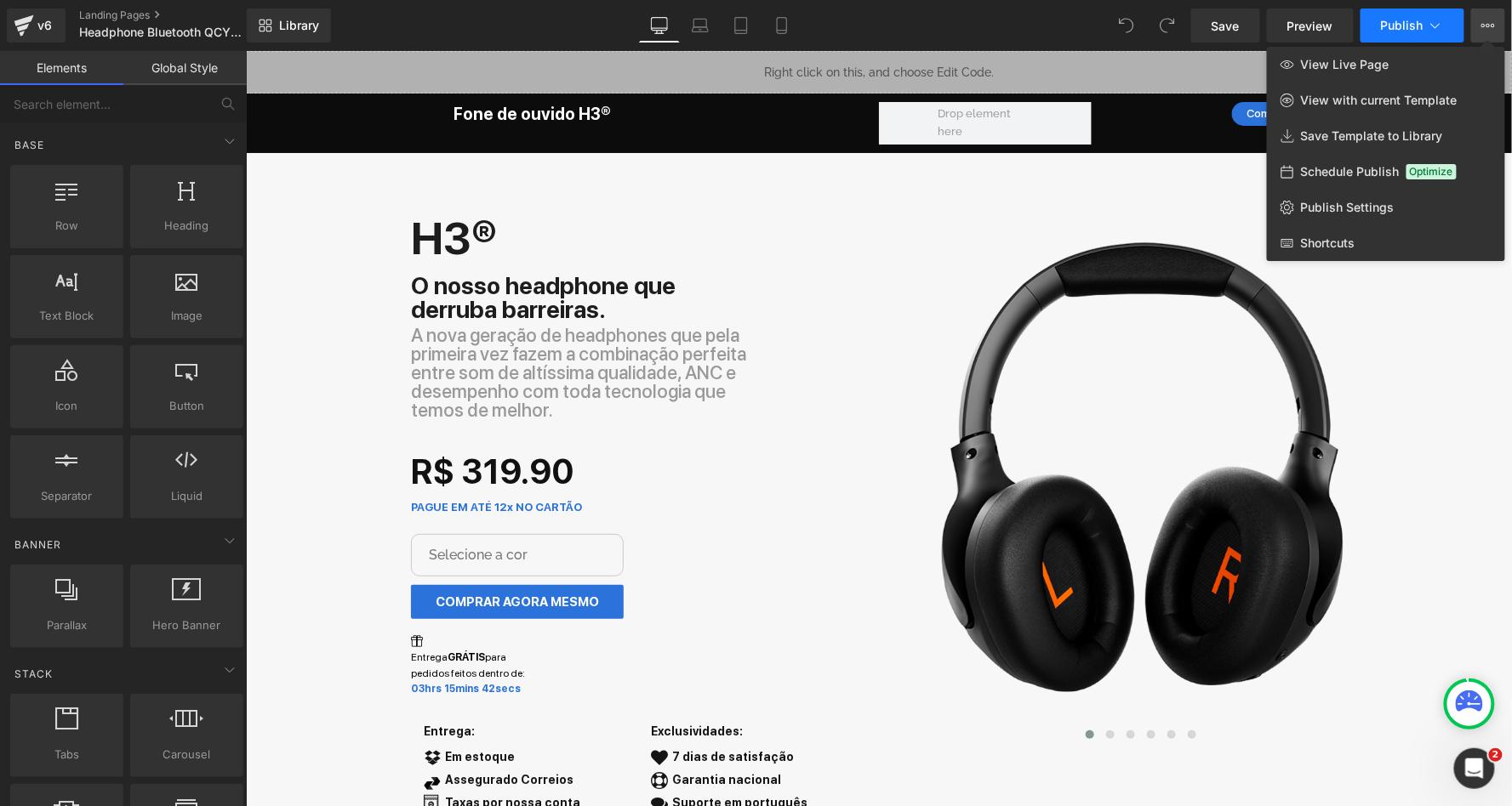
click at [1402, 29] on span "Publish" at bounding box center [1402, 26] width 43 height 14
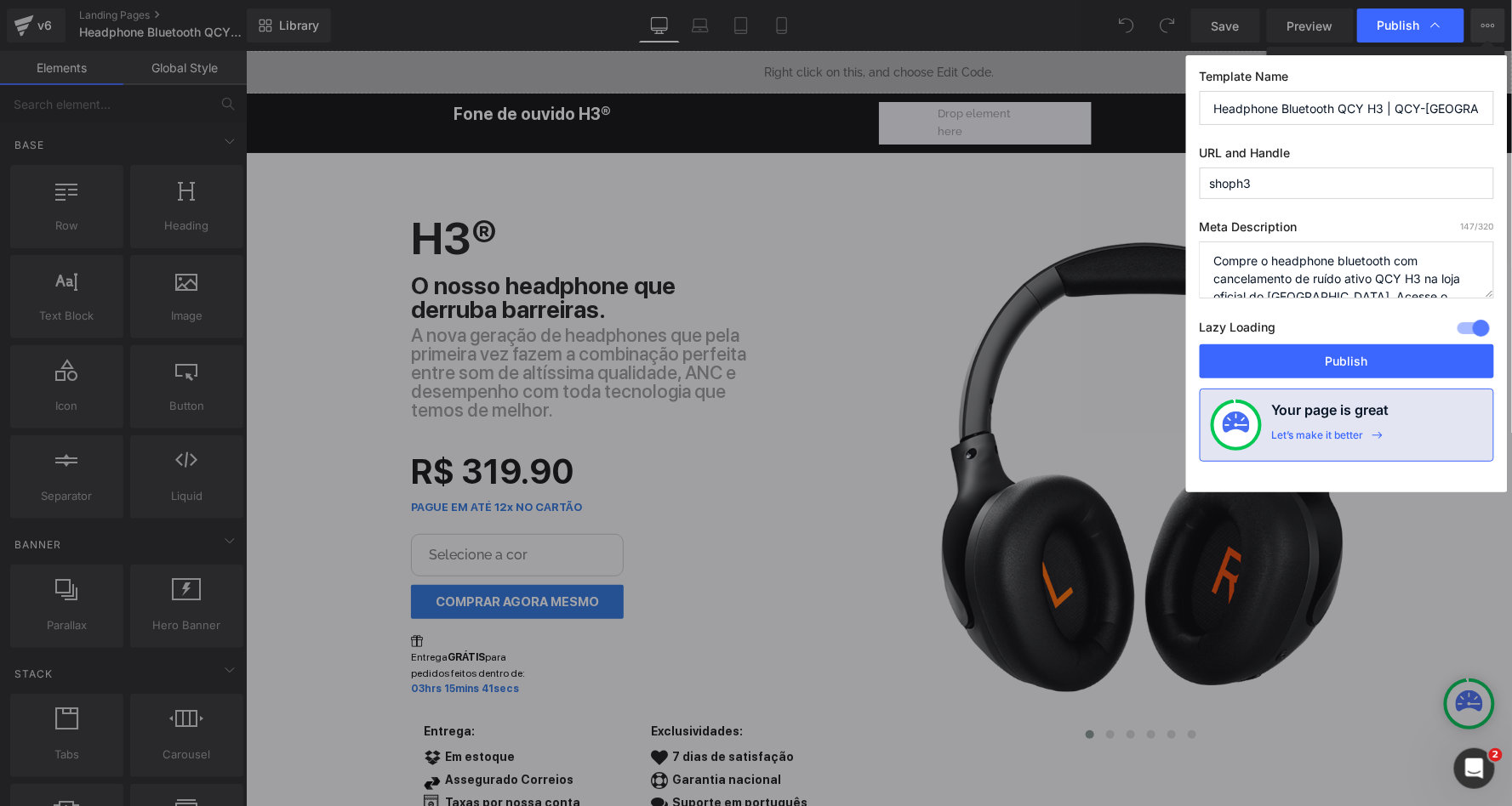
click at [1309, 109] on input "Headphone Bluetooth QCY H3 | QCY-[GEOGRAPHIC_DATA]™ Loja Oficial" at bounding box center [1347, 108] width 294 height 34
click at [1296, 286] on textarea "Compre o headphone bluetooth com cancelamento de ruído ativo QCY H3 na loja ofi…" at bounding box center [1347, 269] width 294 height 57
click at [1329, 286] on textarea "Compre o headphone bluetooth com cancelamento de ruído ativo QCY H3 na loja ofi…" at bounding box center [1347, 269] width 294 height 57
